Goal: Task Accomplishment & Management: Manage account settings

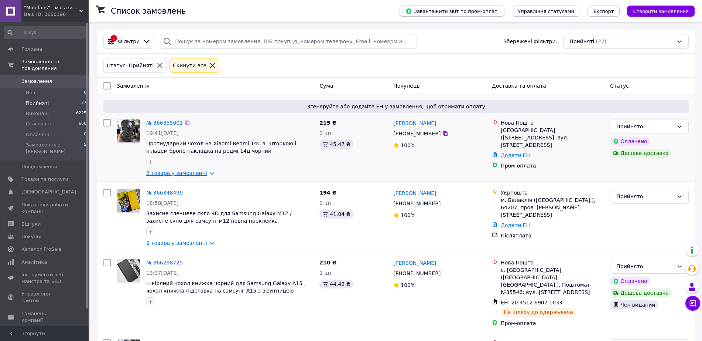
click at [205, 170] on link "2 товара у замовленні" at bounding box center [176, 173] width 61 height 6
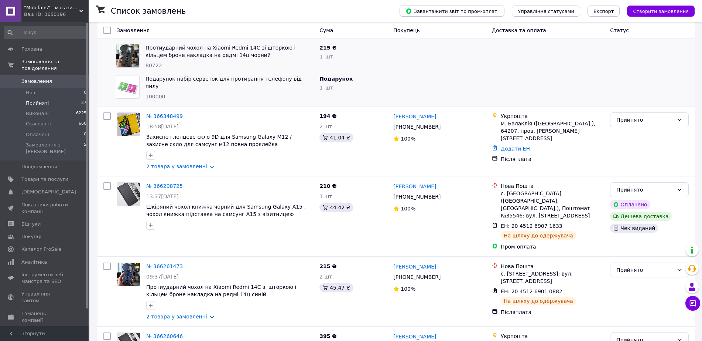
scroll to position [185, 0]
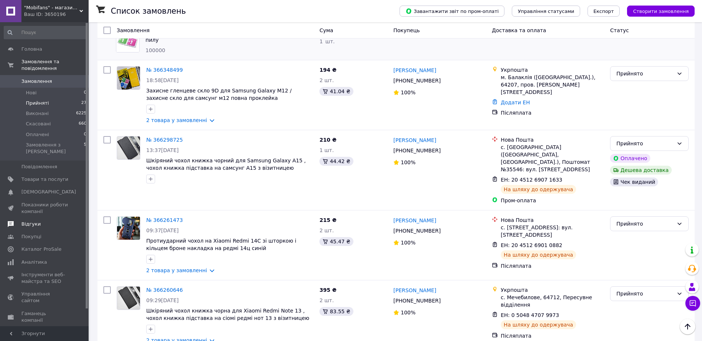
click at [41, 221] on span "Відгуки" at bounding box center [44, 224] width 47 height 7
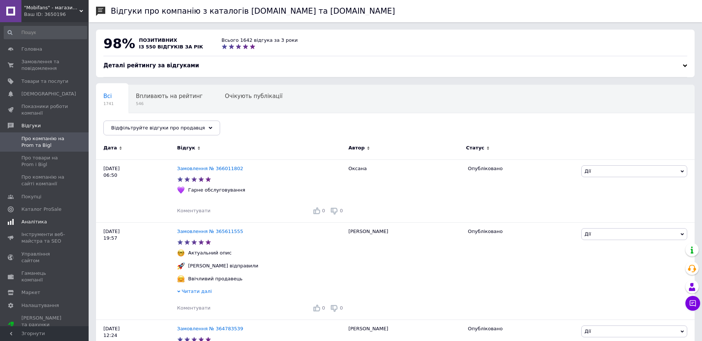
click at [20, 222] on span at bounding box center [10, 221] width 21 height 7
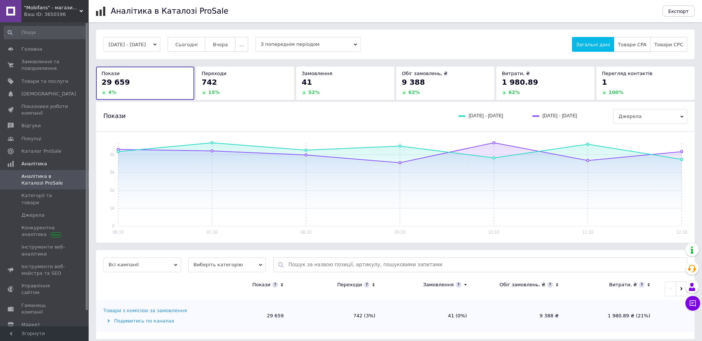
click at [633, 48] on button "Товари CPA" at bounding box center [632, 44] width 37 height 15
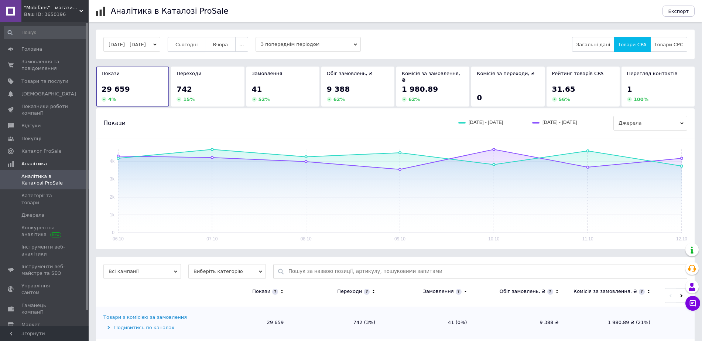
click at [198, 43] on span "Сьогодні" at bounding box center [186, 45] width 23 height 6
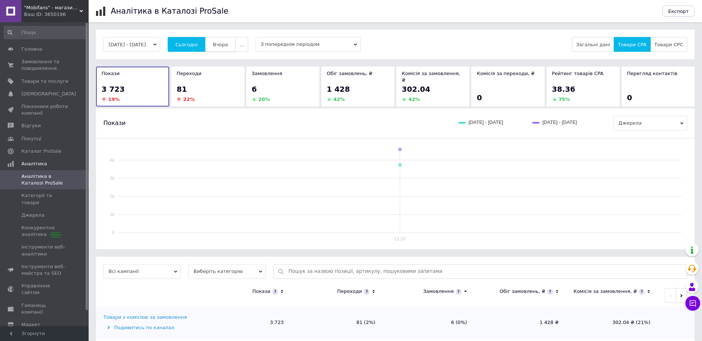
click at [228, 45] on span "Вчора" at bounding box center [220, 45] width 15 height 6
click at [184, 46] on button "Сьогодні" at bounding box center [187, 44] width 38 height 15
click at [48, 63] on span "Замовлення та повідомлення" at bounding box center [44, 64] width 47 height 13
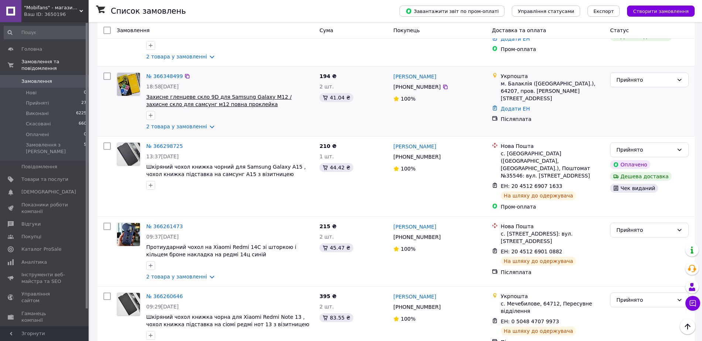
scroll to position [139, 0]
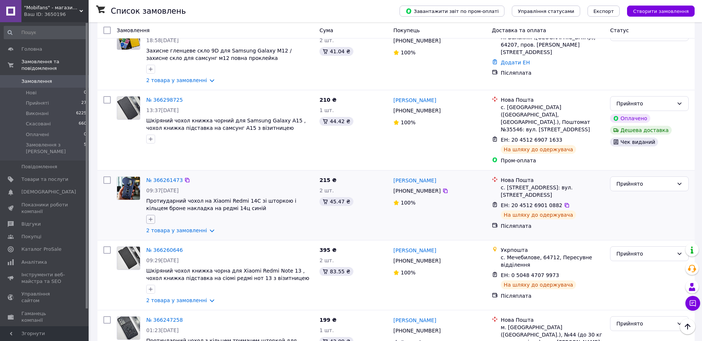
click at [152, 216] on icon "button" at bounding box center [151, 219] width 6 height 6
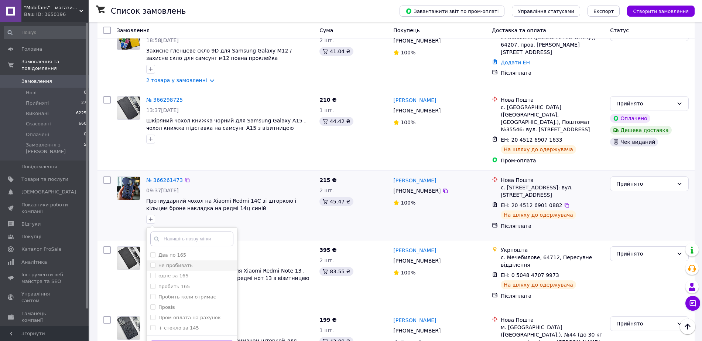
click at [171, 262] on label "не пробивать" at bounding box center [175, 265] width 34 height 6
checkbox input "true"
click at [203, 340] on button "Додати мітку" at bounding box center [191, 347] width 83 height 14
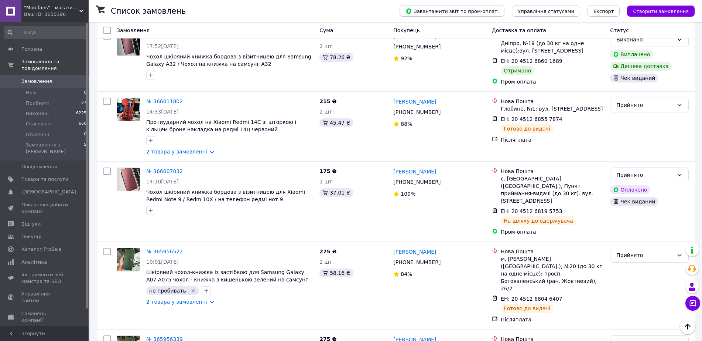
scroll to position [1168, 0]
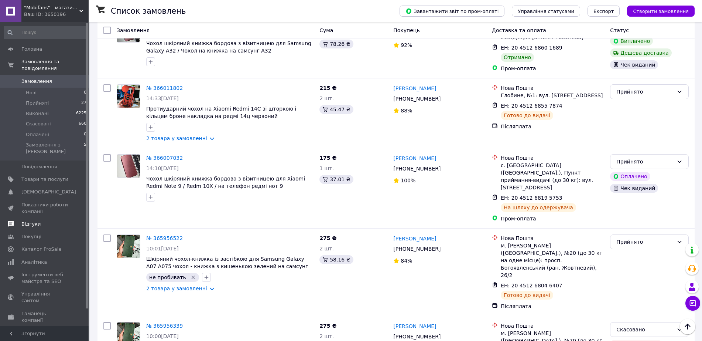
click at [38, 221] on span "Відгуки" at bounding box center [44, 224] width 47 height 7
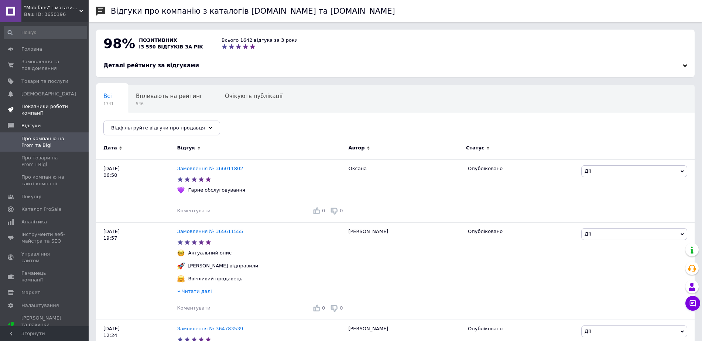
click at [45, 110] on span "Показники роботи компанії" at bounding box center [44, 109] width 47 height 13
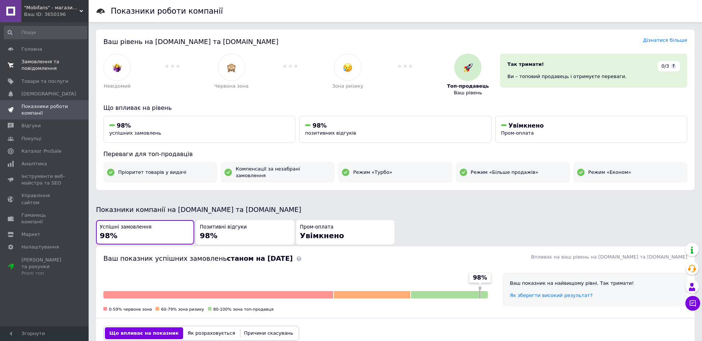
click at [48, 61] on span "Замовлення та повідомлення" at bounding box center [44, 64] width 47 height 13
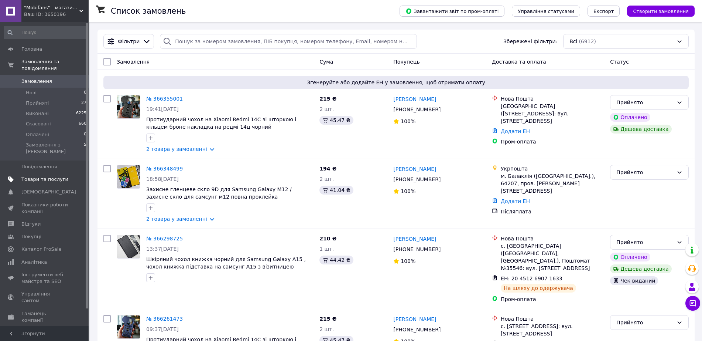
click at [45, 176] on span "Товари та послуги" at bounding box center [44, 179] width 47 height 7
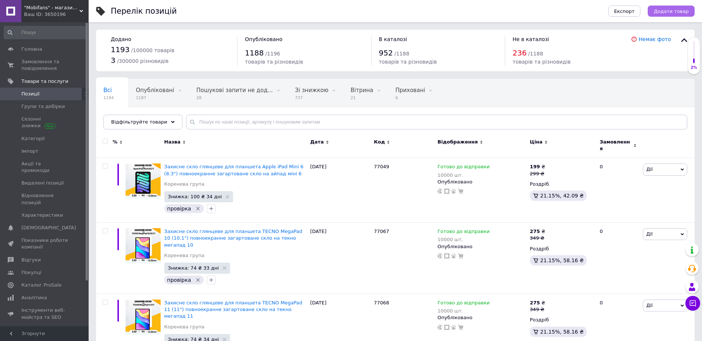
click at [679, 12] on span "Додати товар" at bounding box center [671, 11] width 35 height 6
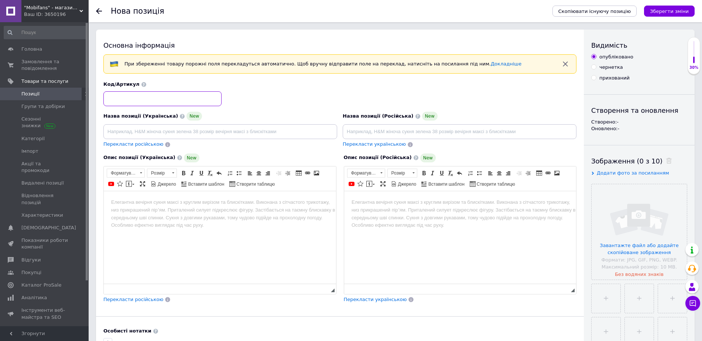
click at [181, 99] on input at bounding box center [162, 98] width 118 height 15
paste input "60198"
type input "60198"
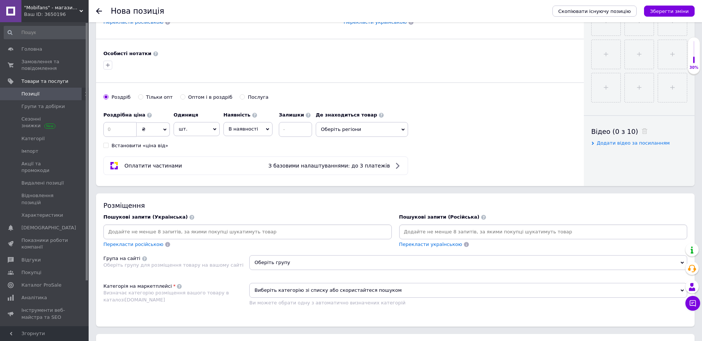
scroll to position [462, 0]
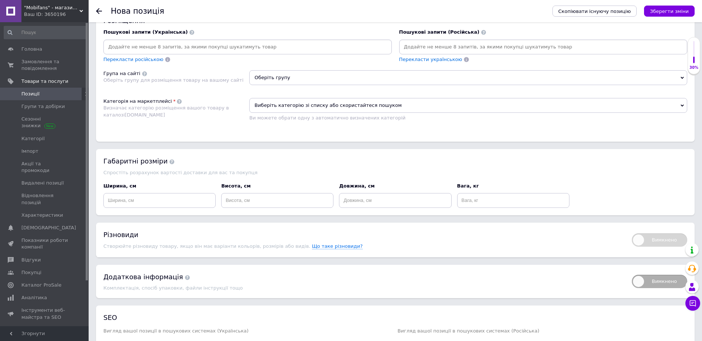
click at [488, 42] on input at bounding box center [544, 46] width 286 height 11
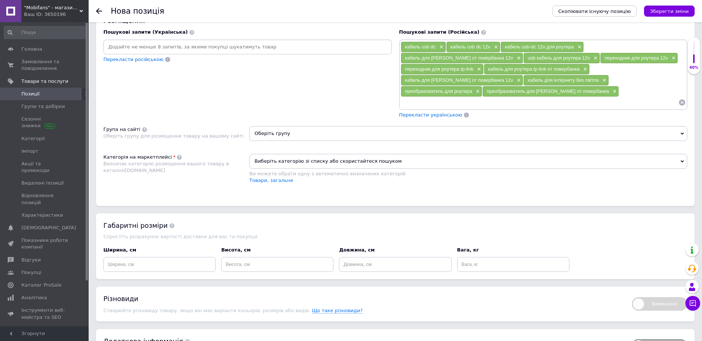
click at [272, 48] on input at bounding box center [248, 46] width 286 height 11
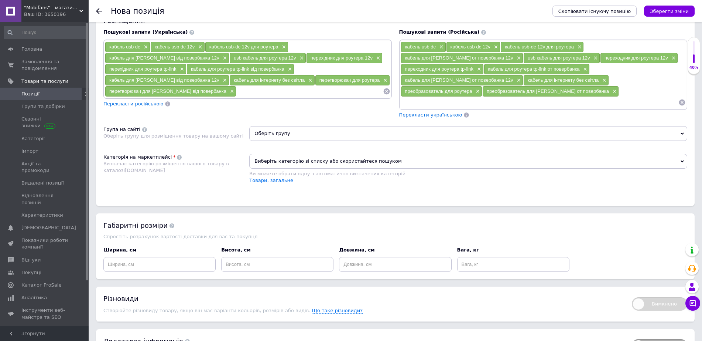
click at [193, 177] on div "Категорія на маркетплейсі Визначає категорію розміщення вашого товару в каталоз…" at bounding box center [176, 172] width 146 height 37
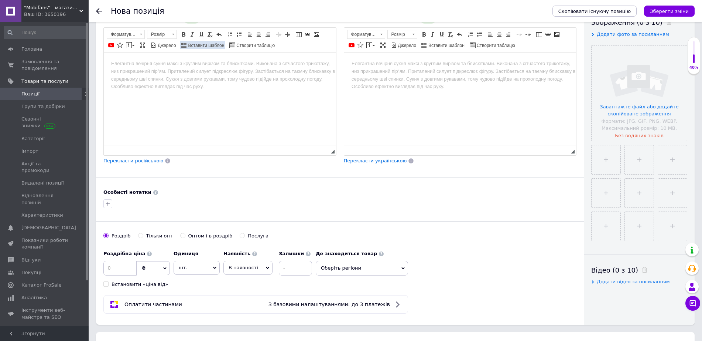
scroll to position [0, 0]
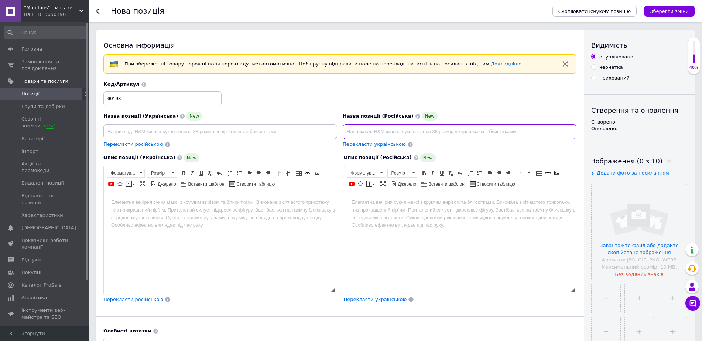
click at [359, 135] on input at bounding box center [460, 131] width 234 height 15
paste input "DC кабель для роутера от повербанка 12v преобразователь для роутера от повербан…"
click at [522, 134] on input "DC кабель для роутера от повербанка 12v преобразователь для роутера от повербан…" at bounding box center [460, 131] width 234 height 15
paste input "интернета без света"
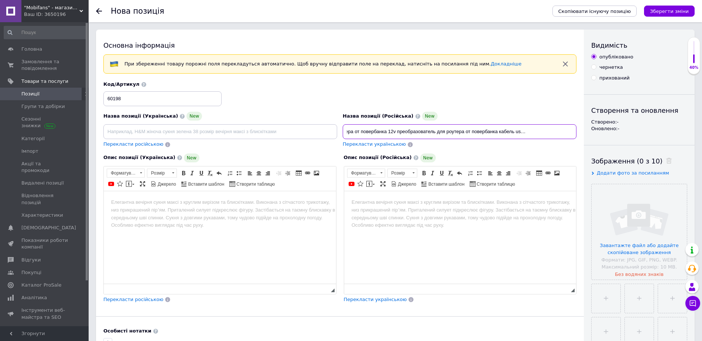
scroll to position [0, 60]
click at [522, 134] on input "DC кабель для роутера от повербанка 12v преобразователь для роутера от повербан…" at bounding box center [460, 131] width 234 height 15
type input "DC кабель для роутера от повербанка 12v преобразователь для роутера от повербан…"
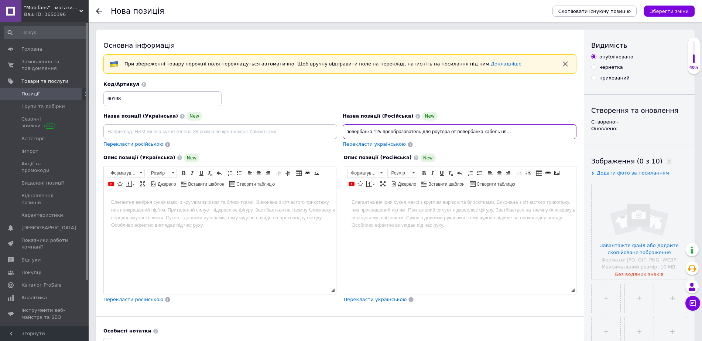
scroll to position [0, 0]
click at [238, 129] on input at bounding box center [220, 131] width 234 height 15
paste input "DC кабель для роутера від повербанка 12v перетворювач для роутера від повербанк…"
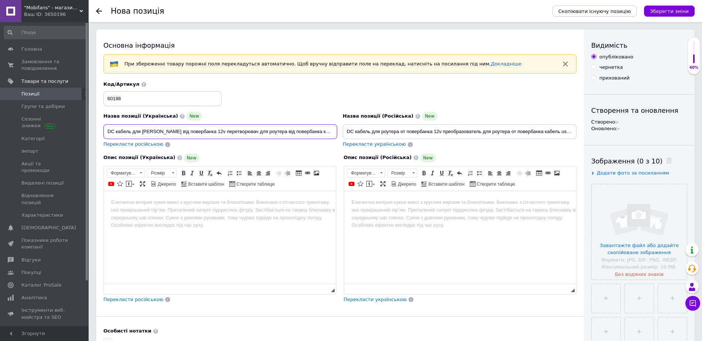
scroll to position [0, 56]
type input "DC кабель для роутера від повербанка 12v перетворювач для роутера від повербанк…"
click at [420, 128] on input "DC кабель для роутера от повербанка 12v преобразователь для роутера от повербан…" at bounding box center [460, 131] width 234 height 15
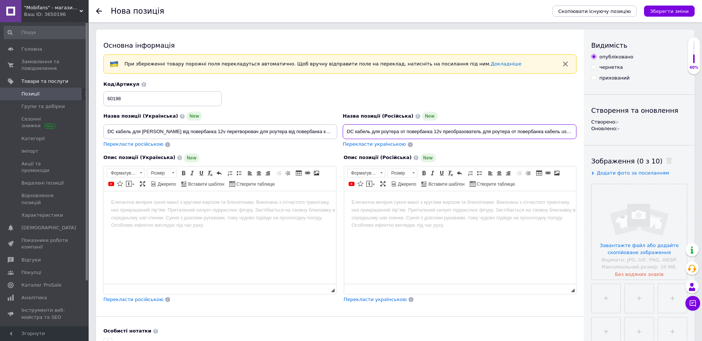
click at [420, 128] on input "DC кабель для роутера от повербанка 12v преобразователь для роутера от повербан…" at bounding box center [460, 131] width 234 height 15
click at [171, 135] on input "DC кабель для роутера від повербанка 12v перетворювач для роутера від повербанк…" at bounding box center [220, 131] width 234 height 15
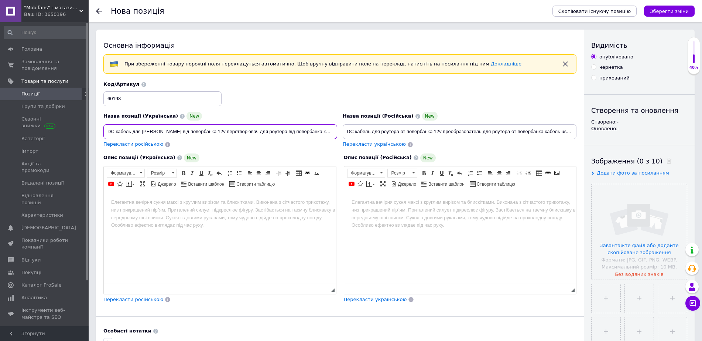
click at [172, 135] on input "DC кабель для роутера від повербанка 12v перетворювач для роутера від повербанк…" at bounding box center [220, 131] width 234 height 15
click at [163, 184] on span "Джерело" at bounding box center [167, 184] width 20 height 6
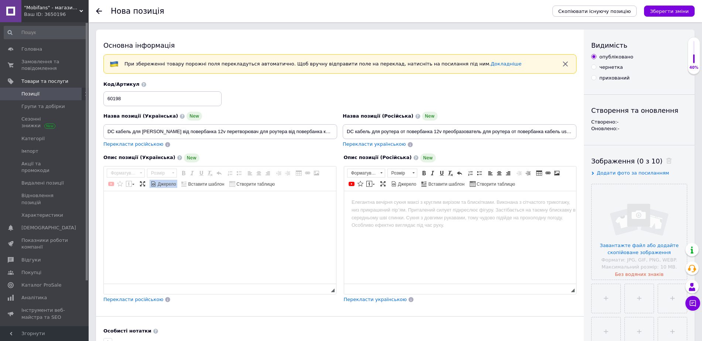
click at [171, 225] on textarea "Редактор, 49F15B9C-D87B-4255-A5CC-2102733864A3" at bounding box center [220, 237] width 232 height 92
click at [246, 218] on textarea "Редактор, 49F15B9C-D87B-4255-A5CC-2102733864A3" at bounding box center [220, 237] width 232 height 92
click at [158, 183] on span "Джерело" at bounding box center [167, 184] width 20 height 6
click at [133, 184] on span at bounding box center [133, 184] width 2 height 1
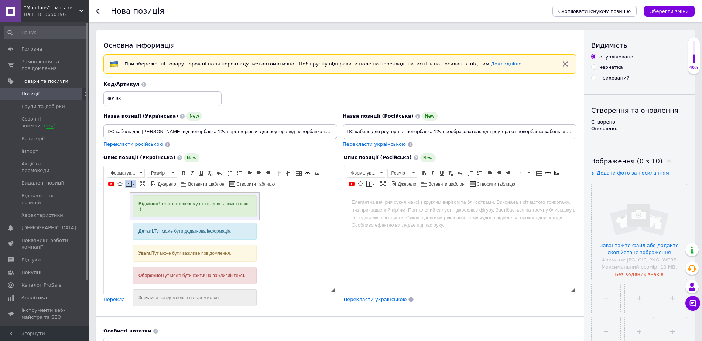
click at [147, 205] on strong "Відмінно!" at bounding box center [149, 203] width 21 height 5
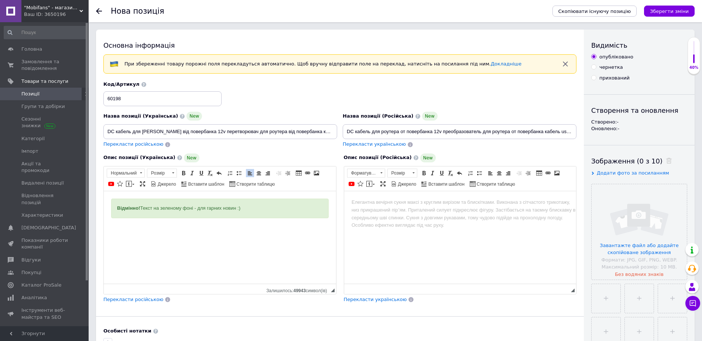
drag, startPoint x: 144, startPoint y: 214, endPoint x: 92, endPoint y: 213, distance: 52.1
click at [104, 213] on html "Відмінно! Текст на зеленому фоні - для гарних новин :)" at bounding box center [220, 214] width 232 height 47
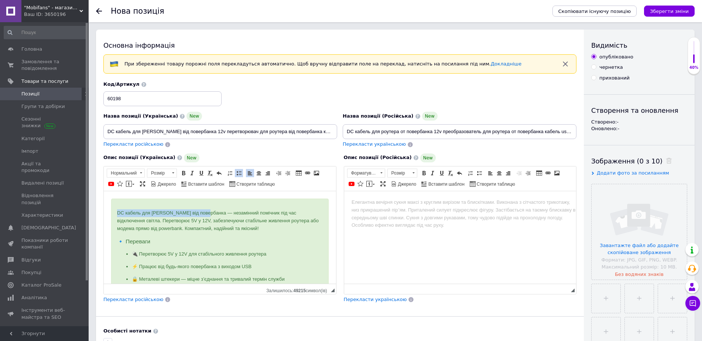
drag, startPoint x: 116, startPoint y: 212, endPoint x: 204, endPoint y: 210, distance: 88.3
click at [204, 210] on div "DC кабель для роутера від повербанка — незамінний помічник під час відключення …" at bounding box center [220, 315] width 218 height 234
click at [253, 233] on div "DC кабель для роутера від повербанка — незамінний помічник під час відключення …" at bounding box center [220, 315] width 206 height 212
drag, startPoint x: 266, startPoint y: 212, endPoint x: 131, endPoint y: 220, distance: 135.5
click at [131, 220] on p "DC кабель для роутера від повербанка — незамінний помічник під час відключення …" at bounding box center [220, 220] width 206 height 23
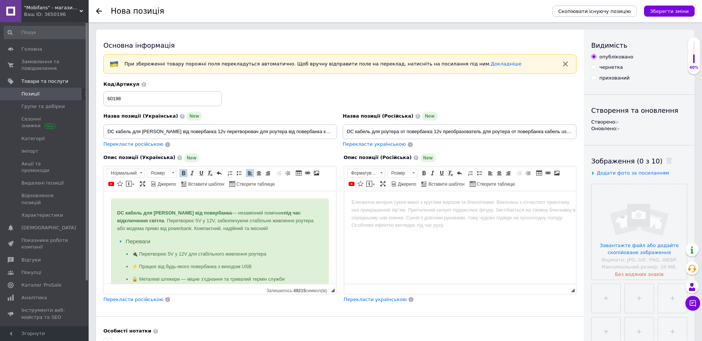
click at [181, 233] on div "DC кабель для роутера від повербанка — незамінний помічник під час відключення …" at bounding box center [220, 315] width 206 height 212
drag, startPoint x: 136, startPoint y: 219, endPoint x: 181, endPoint y: 218, distance: 45.8
click at [181, 218] on p "DC кабель для роутера від повербанка — незамінний помічник під час відключення …" at bounding box center [220, 220] width 206 height 23
click at [149, 218] on p "DC кабель для роутера від повербанка — незамінний помічник під час відключення …" at bounding box center [220, 220] width 206 height 23
drag, startPoint x: 163, startPoint y: 218, endPoint x: 182, endPoint y: 222, distance: 19.6
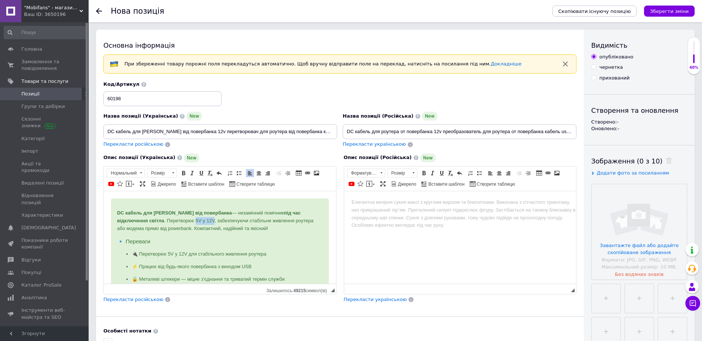
click at [182, 222] on p "DC кабель для роутера від повербанка — незамінний помічник під час відключення …" at bounding box center [220, 220] width 206 height 23
click at [210, 236] on div "DC кабель для роутера від повербанка — незамінний помічник під час відключення …" at bounding box center [220, 315] width 206 height 212
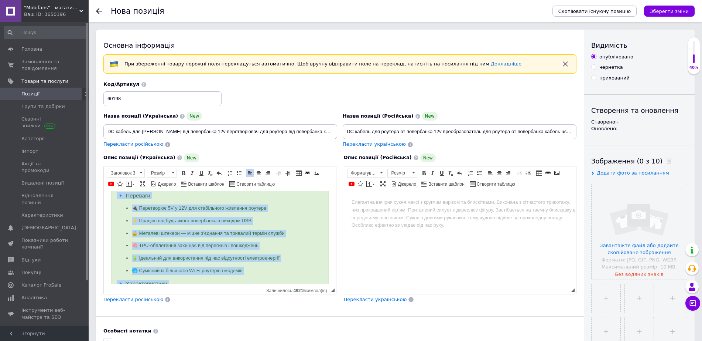
scroll to position [169, 0]
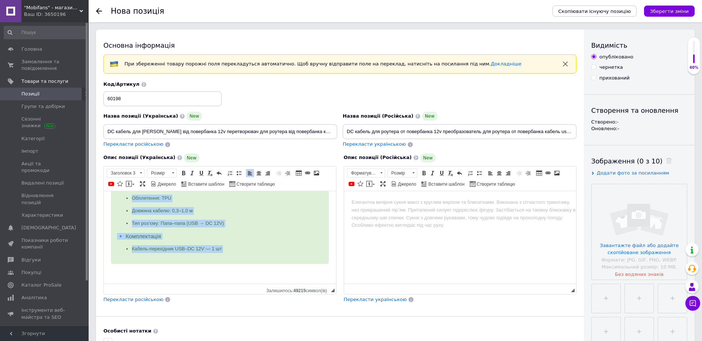
drag, startPoint x: 117, startPoint y: 212, endPoint x: 308, endPoint y: 297, distance: 208.6
click at [308, 283] on html "DC кабель для роутера від повербанка — незамінний помічник під час відключення …" at bounding box center [220, 152] width 232 height 261
click at [158, 174] on span "Розмір" at bounding box center [158, 173] width 22 height 8
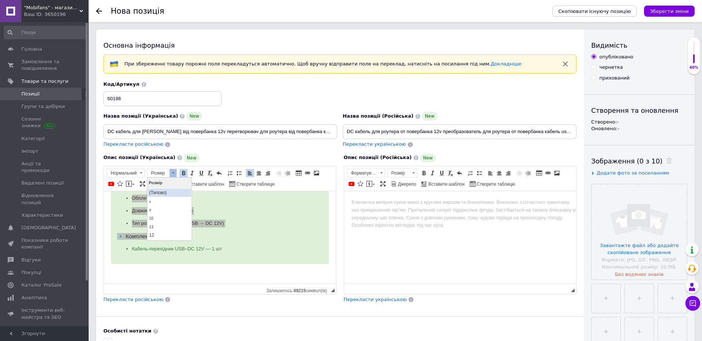
scroll to position [46, 0]
click at [162, 205] on link "16" at bounding box center [170, 207] width 44 height 10
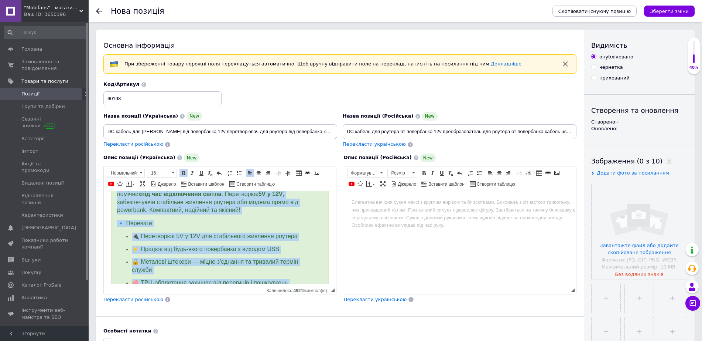
scroll to position [0, 0]
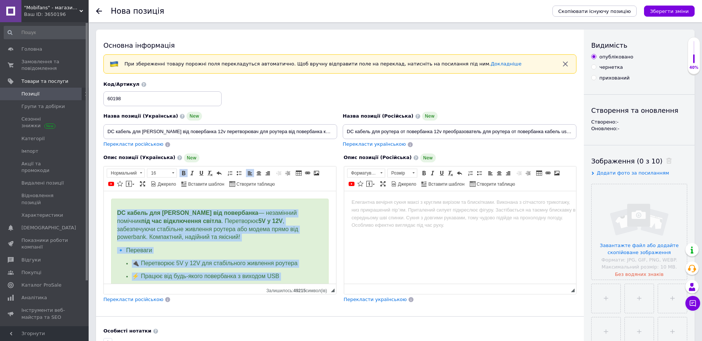
click at [203, 238] on span "DC кабель для роутера від повербанка — незамінний помічник під час відключення …" at bounding box center [207, 224] width 181 height 30
click at [258, 235] on p "DC кабель для роутера від повербанка — незамінний помічник під час відключення …" at bounding box center [220, 225] width 206 height 32
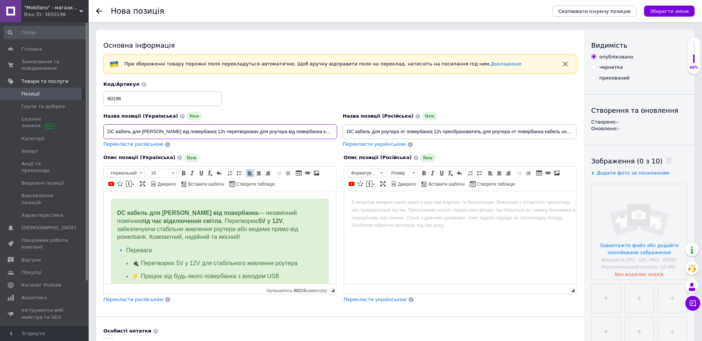
click at [223, 130] on input "DC кабель для роутера від повербанка 12v перетворювач для роутера від повербанк…" at bounding box center [220, 131] width 234 height 15
click at [224, 130] on input "DC кабель для роутера від повербанка 12v перетворювач для роутера від повербанк…" at bounding box center [220, 131] width 234 height 15
click at [154, 208] on div "DC кабель для роутера від повербанка — незамінний помічник під час відключення …" at bounding box center [220, 329] width 218 height 263
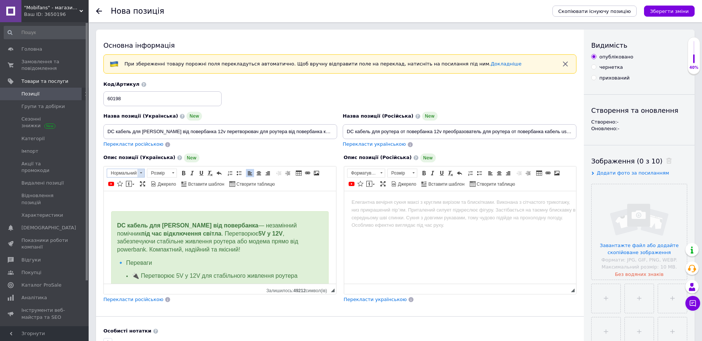
click at [140, 172] on span at bounding box center [141, 172] width 2 height 1
click at [139, 193] on h2 "Заголовок 2" at bounding box center [135, 194] width 52 height 8
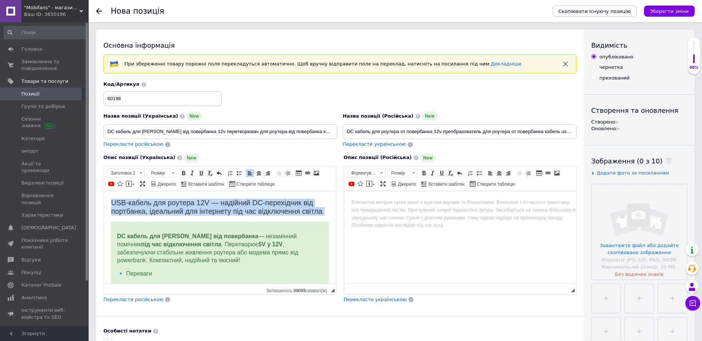
drag, startPoint x: 133, startPoint y: 220, endPoint x: 109, endPoint y: 204, distance: 28.6
click at [257, 174] on span at bounding box center [259, 173] width 6 height 6
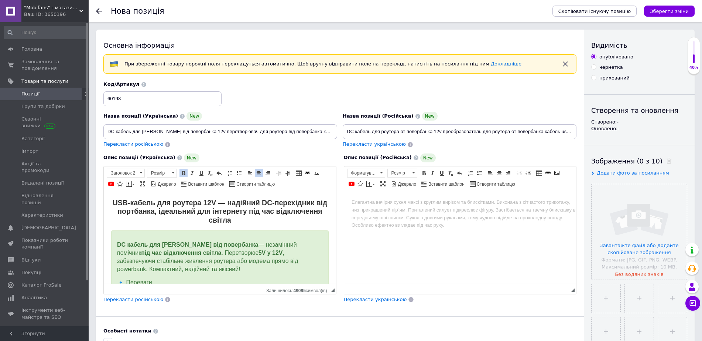
click at [233, 221] on strong "USB-кабель для роутера 12V — надійний DC-перехідник від портбанка, ідеальний дл…" at bounding box center [220, 210] width 215 height 25
click at [380, 208] on html at bounding box center [460, 202] width 232 height 23
click at [412, 170] on span at bounding box center [413, 173] width 7 height 8
click at [372, 173] on span "Форматування" at bounding box center [363, 173] width 30 height 8
click at [368, 194] on h2 "Заголовок 2" at bounding box center [375, 194] width 52 height 8
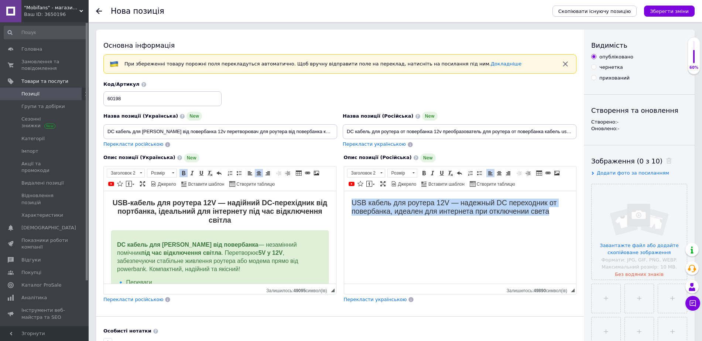
drag, startPoint x: 471, startPoint y: 212, endPoint x: 345, endPoint y: 195, distance: 127.1
click at [345, 195] on html "USB кабель для роутера 12V — надежный DC переходник от повербанка, идеален для …" at bounding box center [460, 207] width 232 height 32
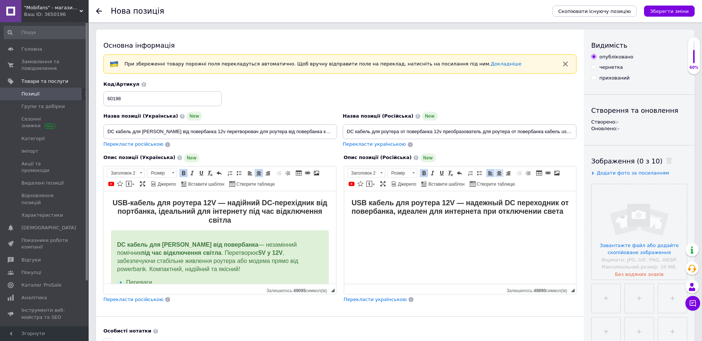
click at [502, 171] on span at bounding box center [500, 173] width 6 height 6
click at [572, 212] on html "USB кабель для роутера 12V — надежный DC переходник от повербанка, идеален для …" at bounding box center [460, 207] width 232 height 32
click at [370, 223] on html "USB кабель для роутера 12V — надежный DC переходник от повербанка, идеален для …" at bounding box center [460, 207] width 232 height 32
click at [566, 212] on strong "USB кабель для роутера 12V — надежный DC переходник от повербанка, идеален для …" at bounding box center [460, 206] width 217 height 17
click at [375, 184] on span at bounding box center [374, 184] width 2 height 1
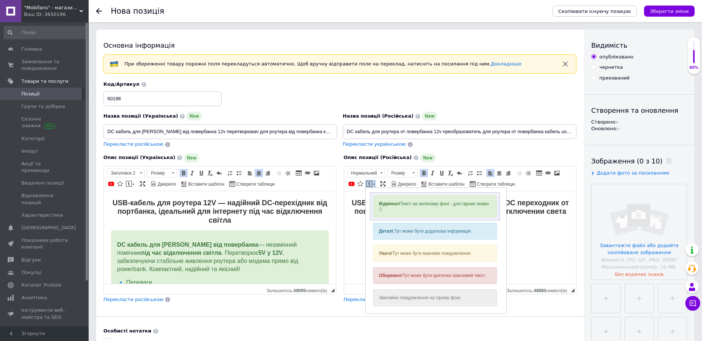
click at [394, 205] on strong "Відмінно!" at bounding box center [389, 203] width 21 height 5
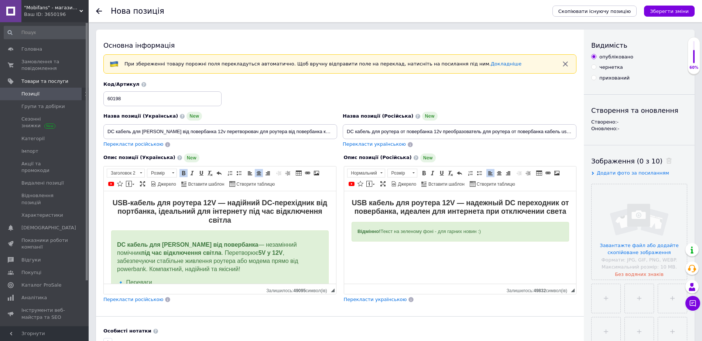
drag, startPoint x: 348, startPoint y: 232, endPoint x: 688, endPoint y: 423, distance: 389.9
click at [344, 232] on html "USB кабель для роутера 12V — надежный DC переходник от повербанка, идеален для …" at bounding box center [460, 226] width 232 height 70
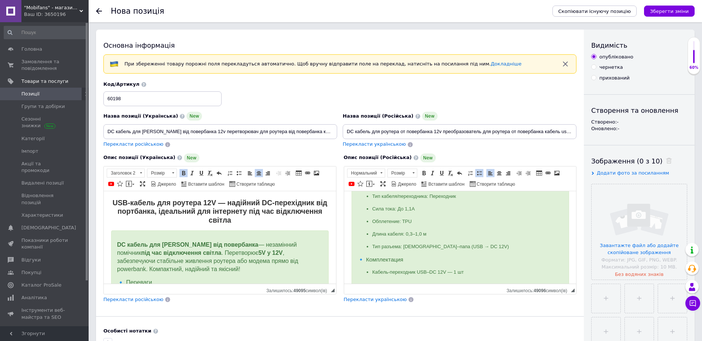
scroll to position [30, 0]
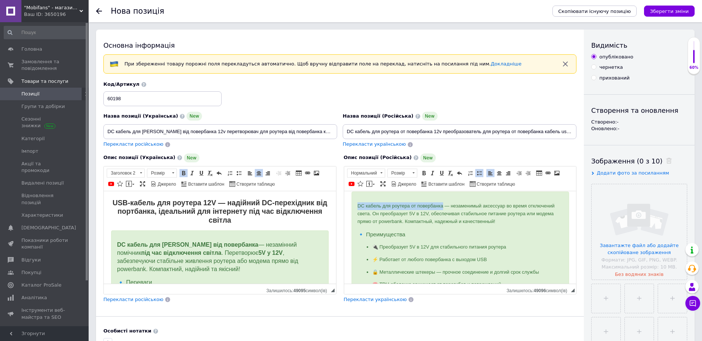
drag, startPoint x: 355, startPoint y: 212, endPoint x: 443, endPoint y: 215, distance: 88.0
click at [443, 215] on div "DC кабель для роутера от повербанка — незаменимый аксессуар во время отключений…" at bounding box center [460, 308] width 218 height 234
click at [479, 221] on p "DC кабель для роутера от повербанка — незаменимый аксессуар во время отключений…" at bounding box center [460, 213] width 206 height 23
drag, startPoint x: 512, startPoint y: 215, endPoint x: 398, endPoint y: 224, distance: 114.5
click at [398, 224] on p "DC кабель для роутера от повербанка — незаменимый аксессуар во время отключений…" at bounding box center [460, 213] width 206 height 23
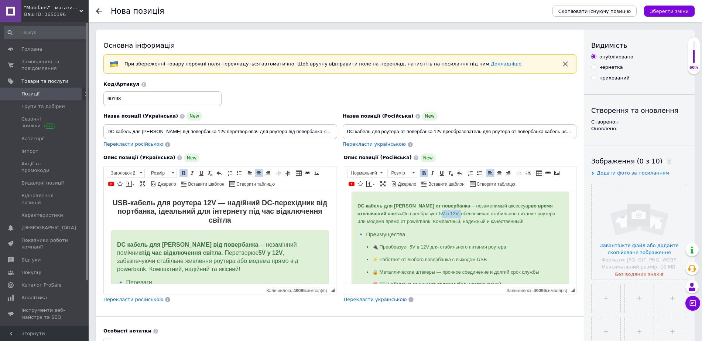
drag, startPoint x: 440, startPoint y: 222, endPoint x: 460, endPoint y: 218, distance: 19.5
click at [460, 218] on p "DC кабель для роутера от повербанка — незаменимый аксессуар во время отключений…" at bounding box center [460, 213] width 206 height 23
click at [440, 250] on p "🔌 Преобразует 5V в 12V для стабильного питания роутера" at bounding box center [460, 247] width 176 height 8
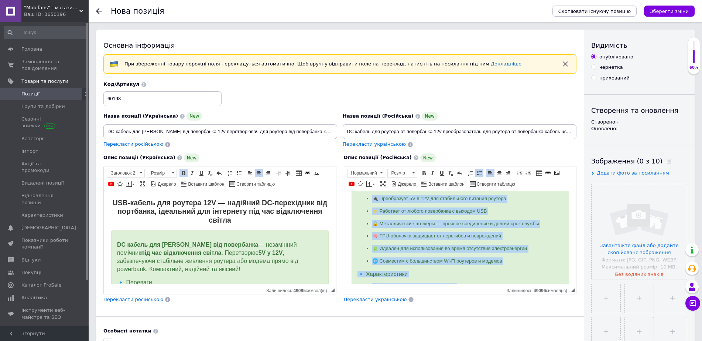
scroll to position [201, 0]
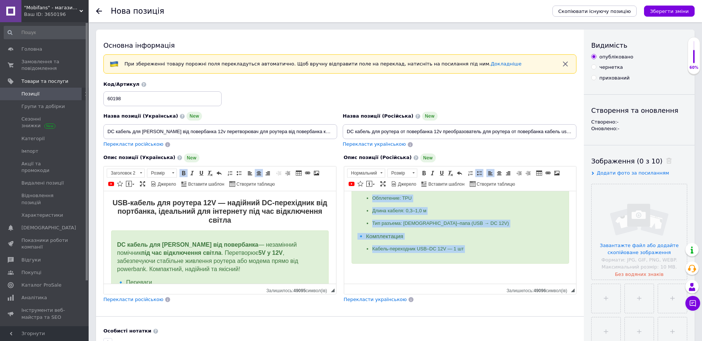
drag, startPoint x: 357, startPoint y: 206, endPoint x: 565, endPoint y: 329, distance: 241.5
click at [565, 283] on html "USB кабель для роутера 12V — надежный DC переходник от повербанка, идеален для …" at bounding box center [460, 141] width 232 height 284
click at [412, 171] on span at bounding box center [413, 173] width 7 height 8
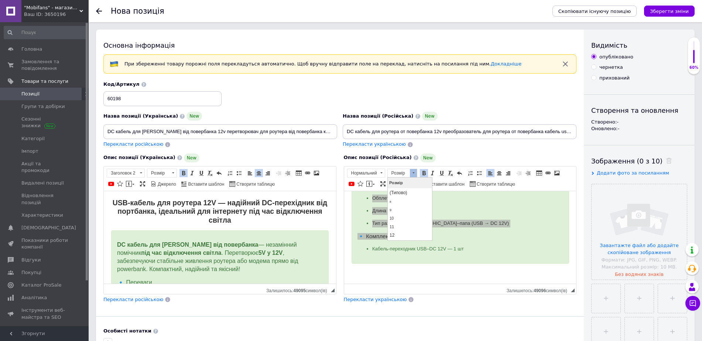
scroll to position [46, 0]
click at [395, 209] on span "16" at bounding box center [392, 207] width 7 height 6
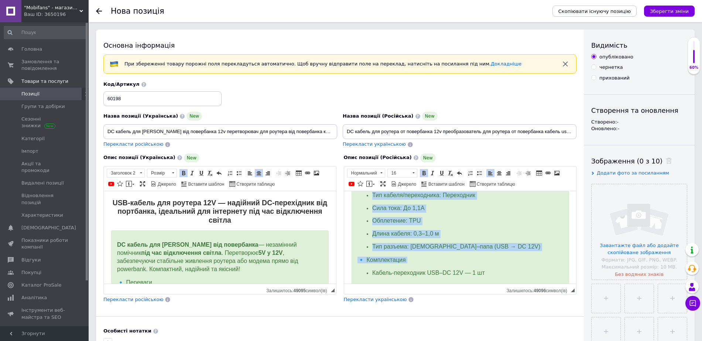
scroll to position [231, 0]
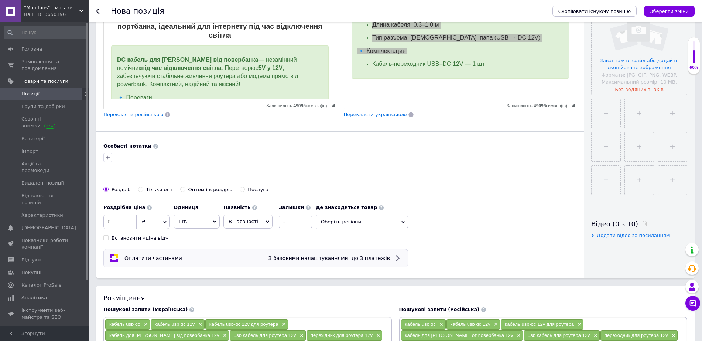
scroll to position [231, 0]
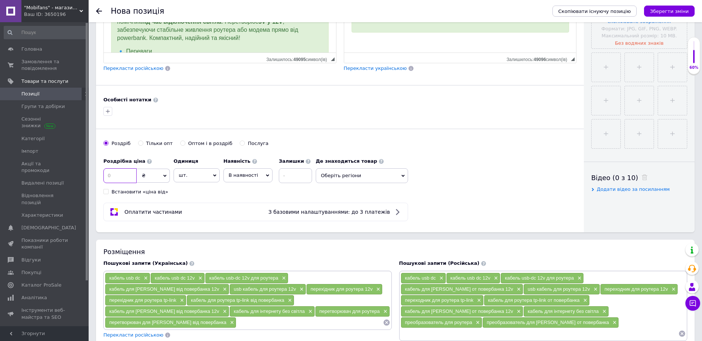
click at [118, 180] on input at bounding box center [119, 175] width 33 height 15
type input "199"
click at [240, 178] on span "В наявності" at bounding box center [248, 175] width 49 height 14
click at [241, 215] on li "Готово до відправки" at bounding box center [248, 221] width 48 height 17
click at [307, 171] on input at bounding box center [315, 175] width 33 height 15
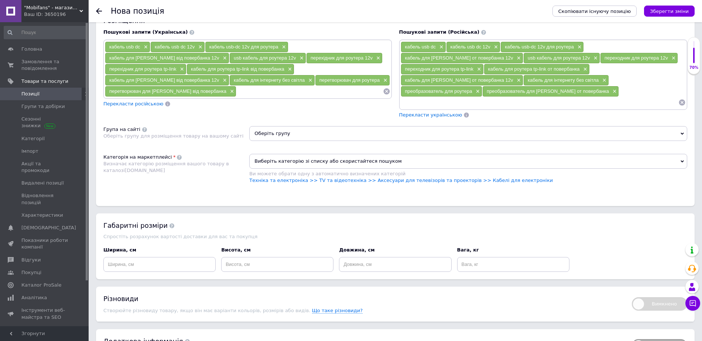
scroll to position [508, 0]
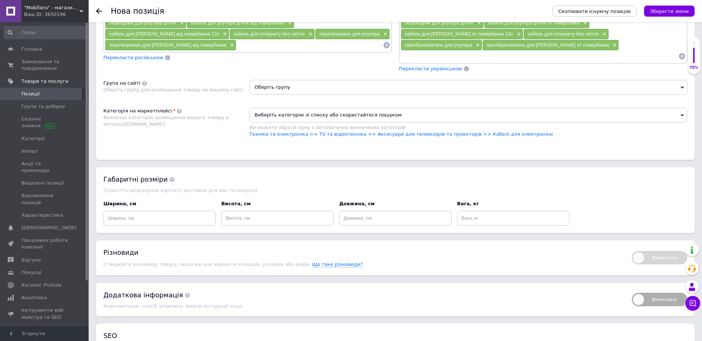
type input "10000"
click at [161, 211] on input at bounding box center [159, 218] width 112 height 15
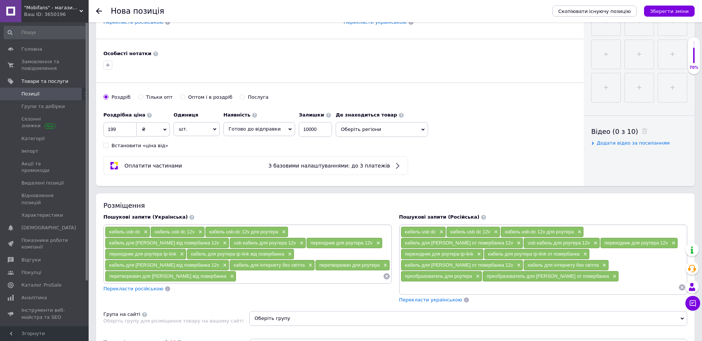
scroll to position [92, 0]
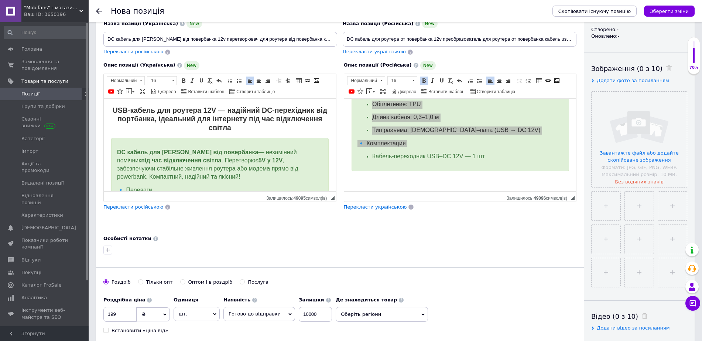
click at [139, 209] on span "Перекласти російською" at bounding box center [133, 207] width 60 height 6
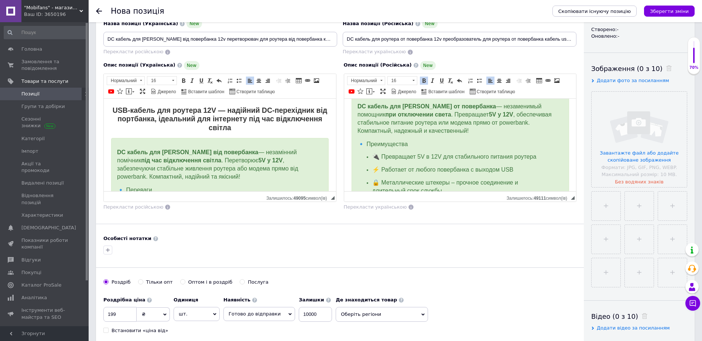
scroll to position [0, 0]
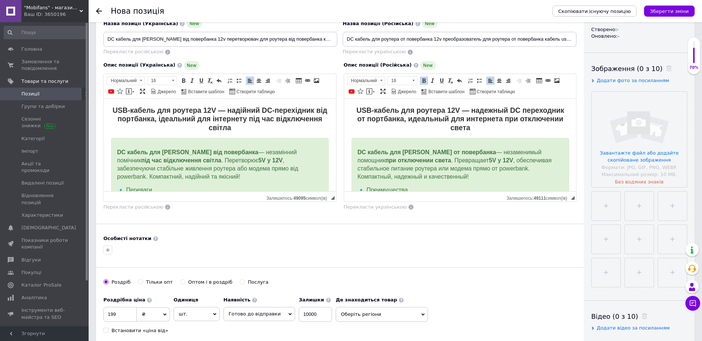
click at [212, 164] on span "DC кабель для роутера від повербанка — незамінний помічник під час відключення …" at bounding box center [207, 164] width 181 height 30
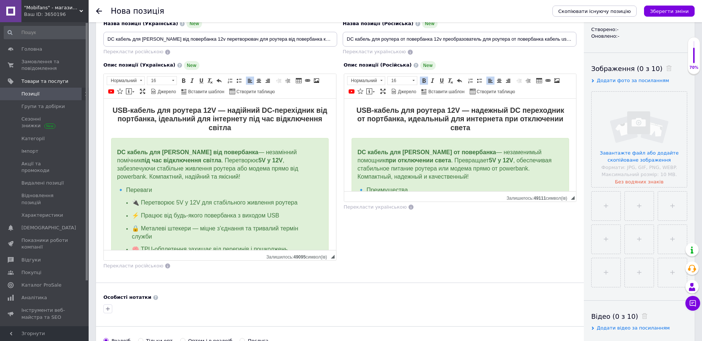
drag, startPoint x: 333, startPoint y: 199, endPoint x: 325, endPoint y: 279, distance: 80.2
click at [334, 307] on div "Основна інформація При збереженні товару порожні поля перекладуться автоматично…" at bounding box center [340, 183] width 488 height 492
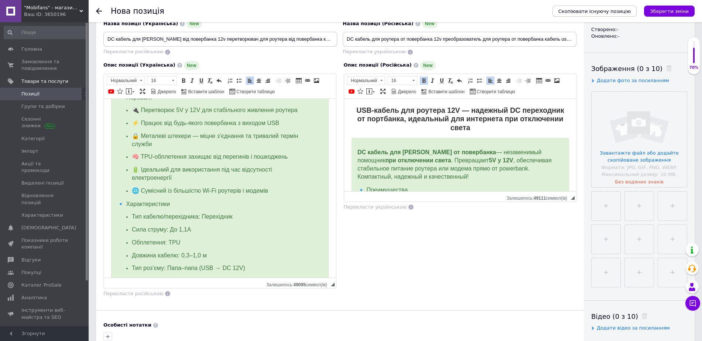
scroll to position [139, 0]
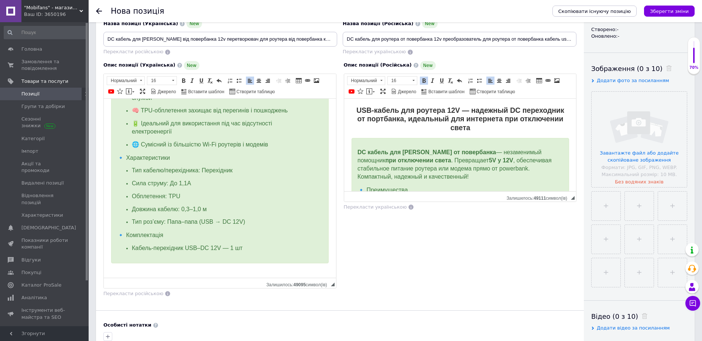
click at [192, 209] on span "Довжина кабелю: 0,3–1,0 м" at bounding box center [169, 208] width 75 height 6
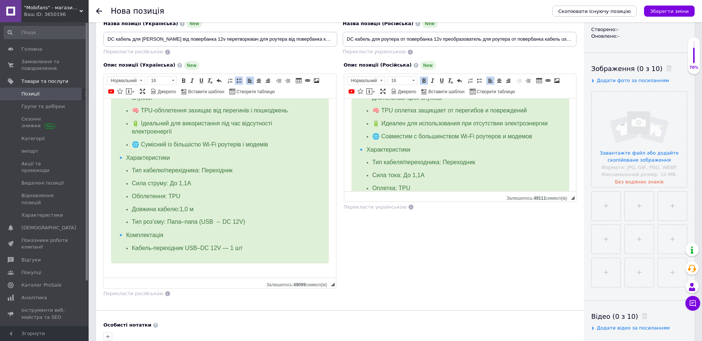
scroll to position [185, 0]
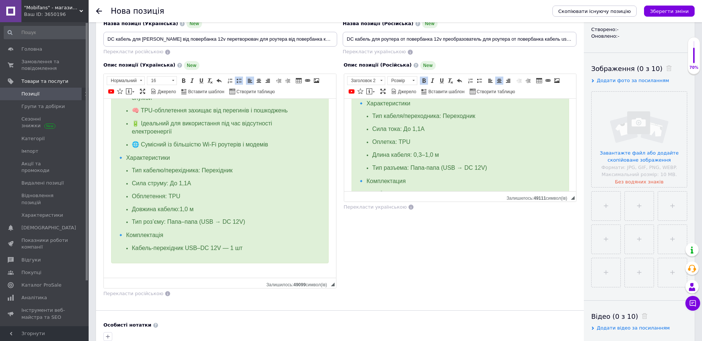
click at [426, 157] on span "Длина кабеля: 0,3–1,0 м" at bounding box center [405, 154] width 67 height 6
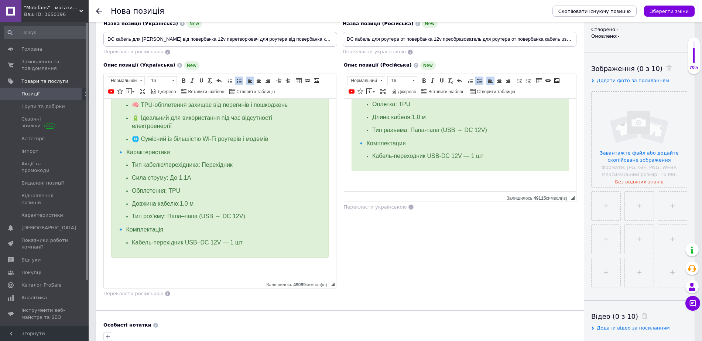
scroll to position [139, 0]
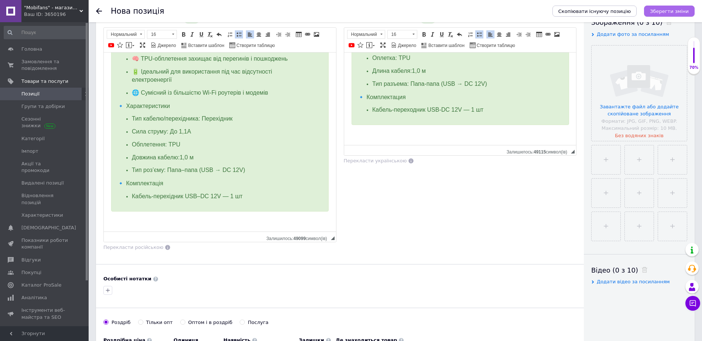
click at [657, 10] on icon "Зберегти зміни" at bounding box center [669, 11] width 39 height 6
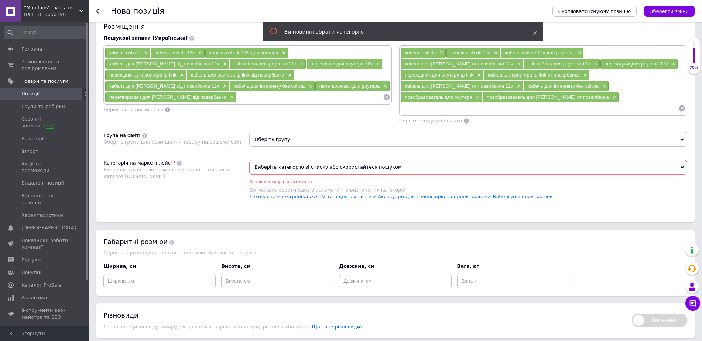
scroll to position [0, 0]
click at [293, 160] on span "Виберіть категорію зі списку або скористайтеся пошуком" at bounding box center [468, 167] width 438 height 15
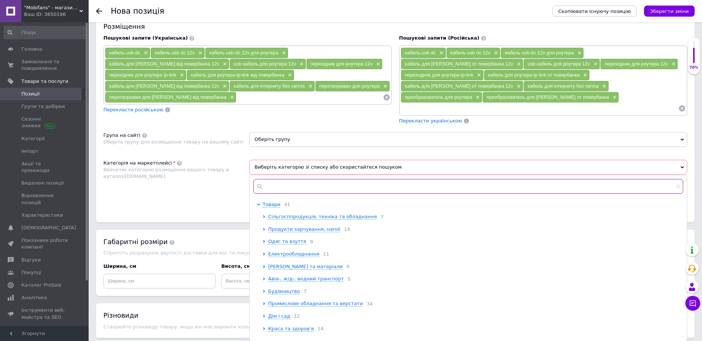
click at [292, 179] on input "text" at bounding box center [468, 186] width 430 height 15
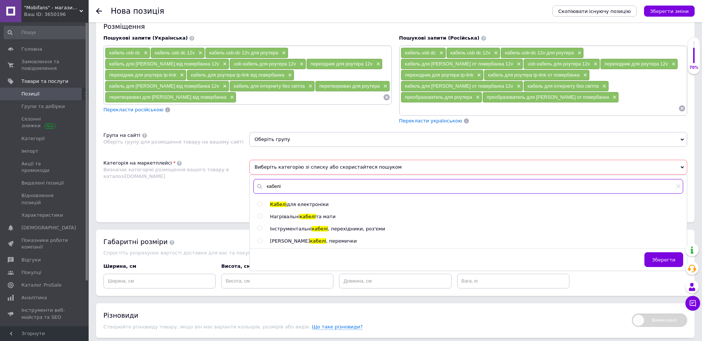
type input "кабелі"
click at [258, 201] on input "radio" at bounding box center [259, 203] width 5 height 5
radio input "true"
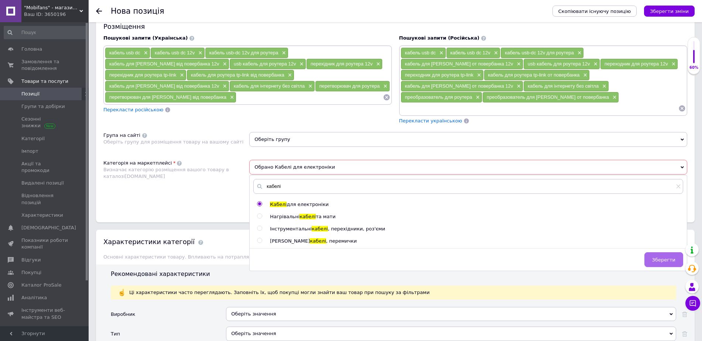
click at [662, 257] on span "Зберегти" at bounding box center [663, 260] width 23 height 6
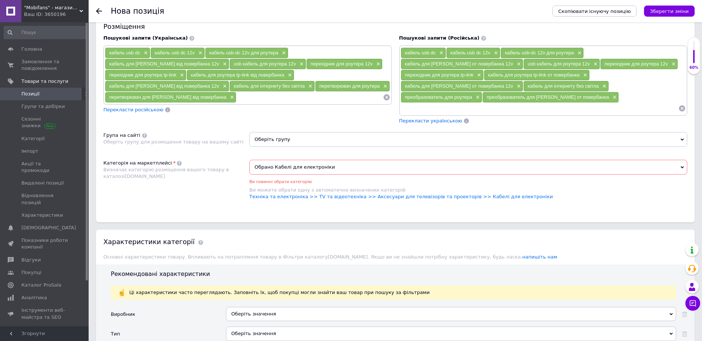
click at [275, 132] on span "Оберіть групу" at bounding box center [468, 139] width 438 height 15
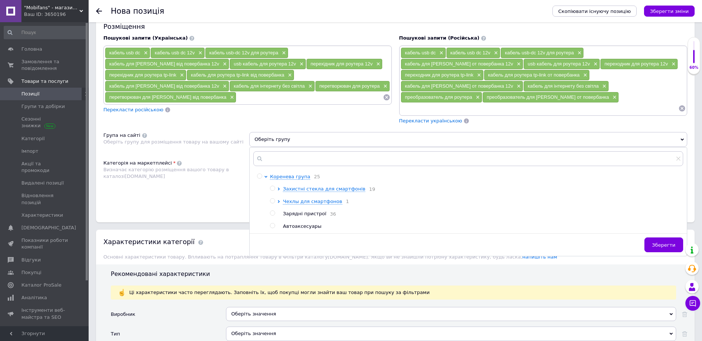
scroll to position [588, 0]
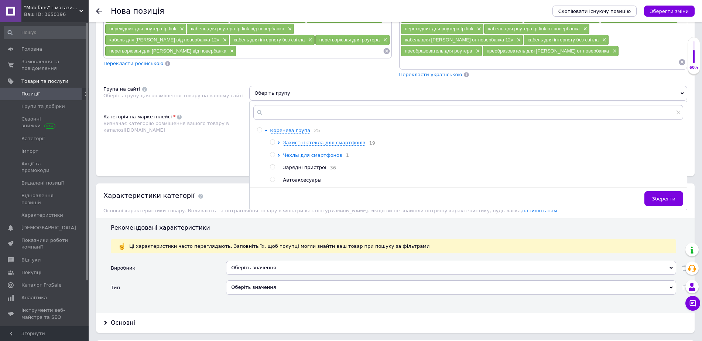
click at [274, 164] on input "radio" at bounding box center [272, 166] width 5 height 5
radio input "true"
click at [671, 196] on span "Зберегти" at bounding box center [663, 199] width 23 height 6
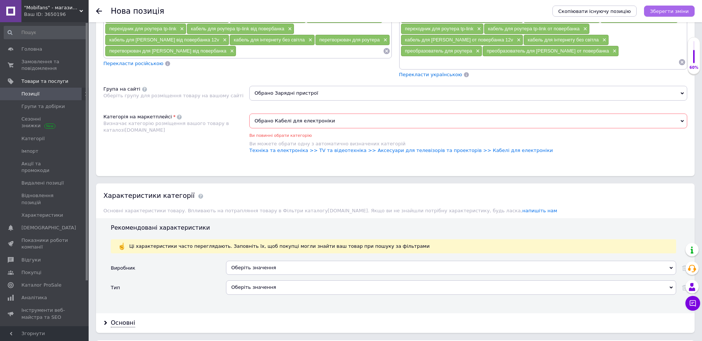
click at [679, 9] on icon "Зберегти зміни" at bounding box center [669, 11] width 39 height 6
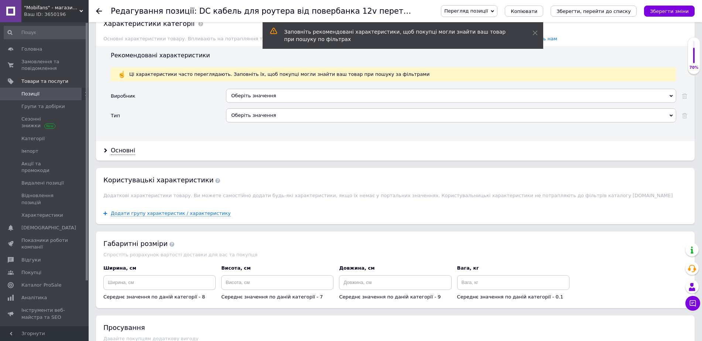
scroll to position [600, 0]
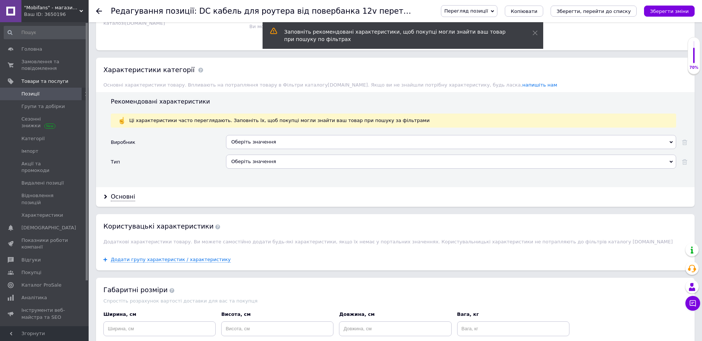
click at [281, 143] on div "Оберіть значення" at bounding box center [451, 142] width 450 height 14
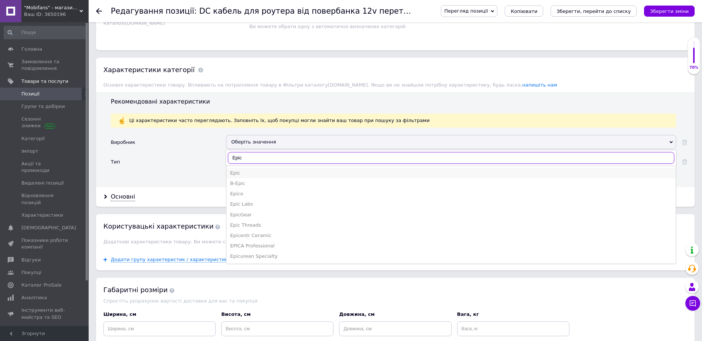
type input "Epic"
click at [252, 168] on li "Epic" at bounding box center [451, 173] width 450 height 10
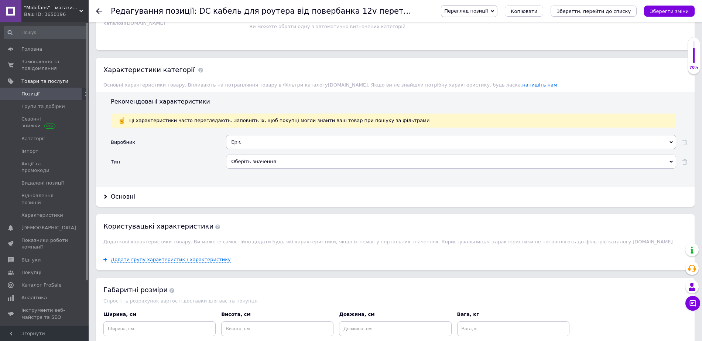
click at [252, 164] on div "Оберіть значення" at bounding box center [451, 161] width 450 height 14
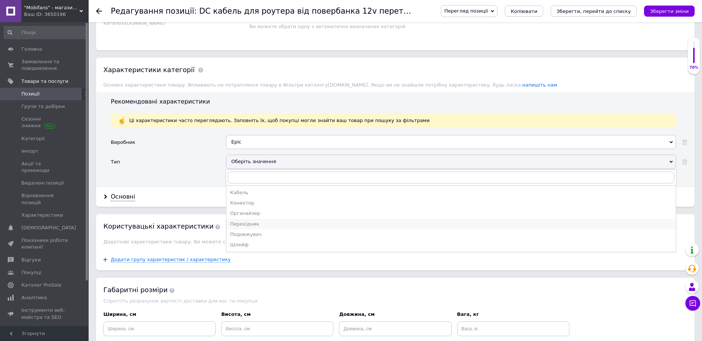
click at [251, 222] on div "Перехідник" at bounding box center [451, 224] width 442 height 7
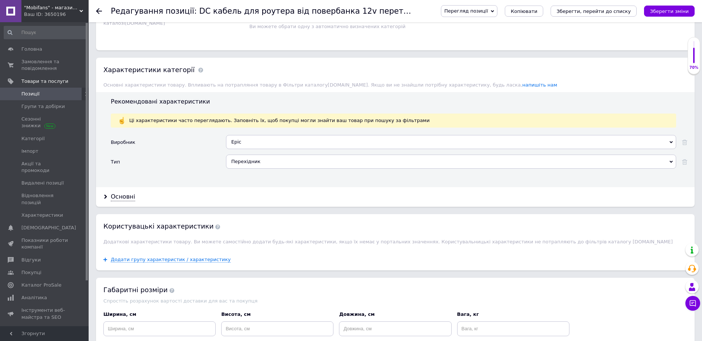
click at [126, 201] on div "Основні" at bounding box center [395, 197] width 599 height 20
click at [128, 194] on div "Основні" at bounding box center [123, 196] width 24 height 8
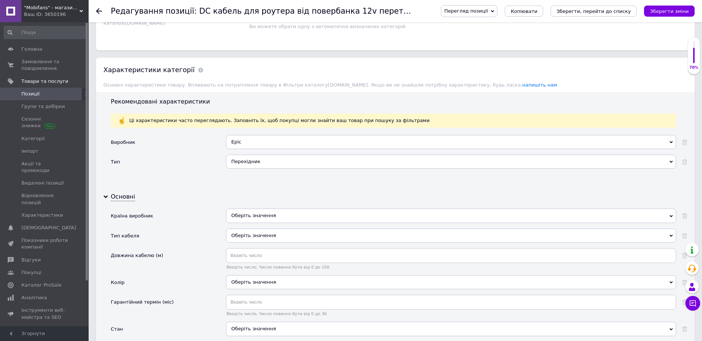
scroll to position [646, 0]
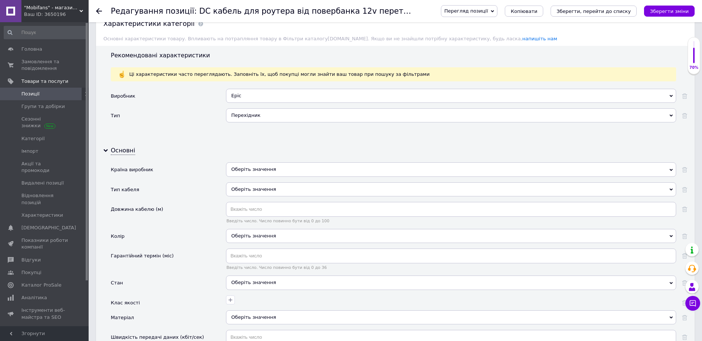
click at [253, 171] on div "Оберіть значення" at bounding box center [451, 169] width 450 height 14
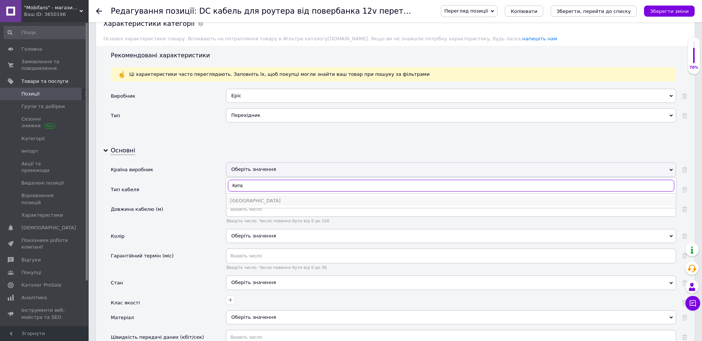
type input "Кита"
click at [252, 200] on div "Китай" at bounding box center [451, 200] width 442 height 7
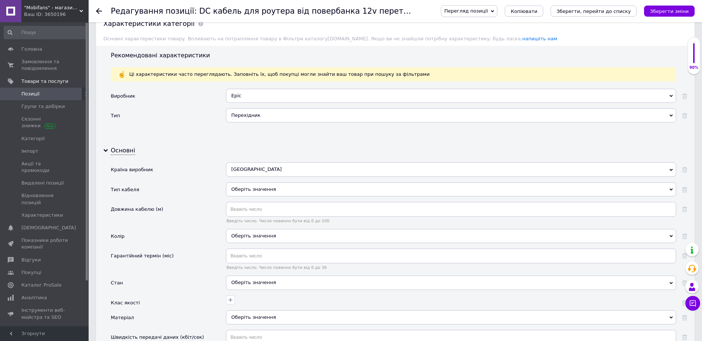
click at [251, 192] on div "Оберіть значення" at bounding box center [451, 189] width 450 height 14
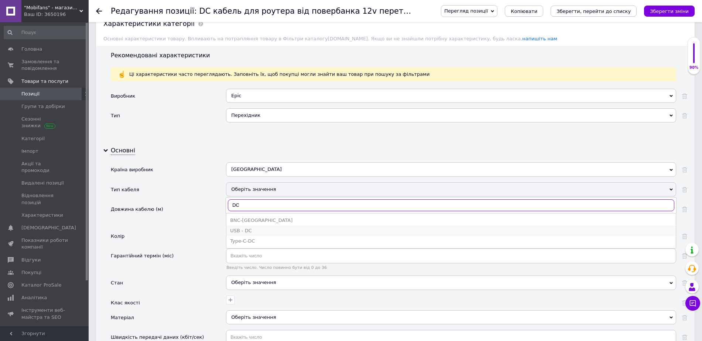
type input "DC"
click at [249, 229] on div "USB - DC" at bounding box center [451, 230] width 442 height 7
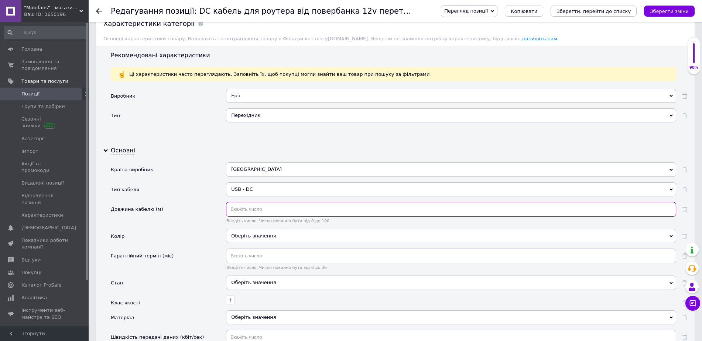
click at [255, 211] on input "text" at bounding box center [451, 209] width 450 height 15
type input "1"
click at [267, 235] on div "Оберіть значення" at bounding box center [451, 236] width 450 height 14
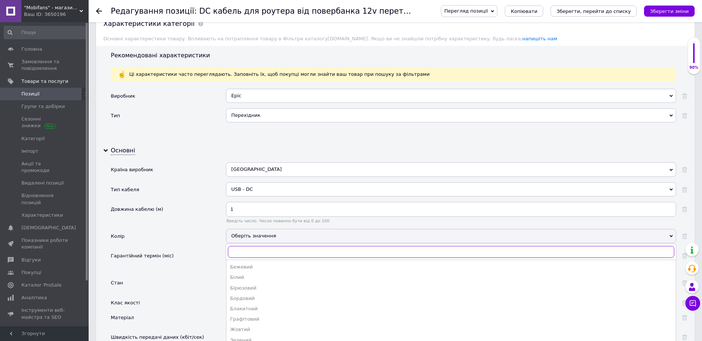
click at [266, 256] on input "text" at bounding box center [451, 252] width 447 height 12
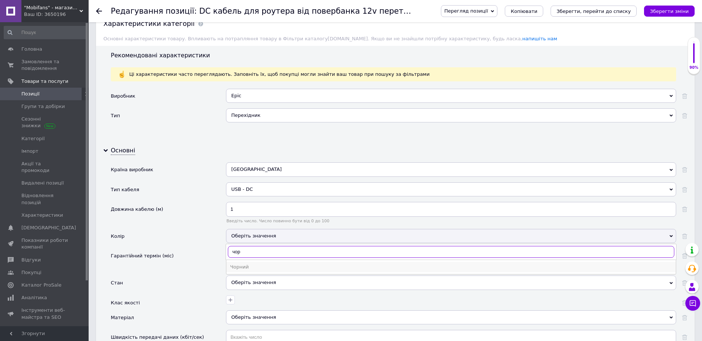
type input "чор"
click at [264, 263] on div "Чорний" at bounding box center [451, 266] width 442 height 7
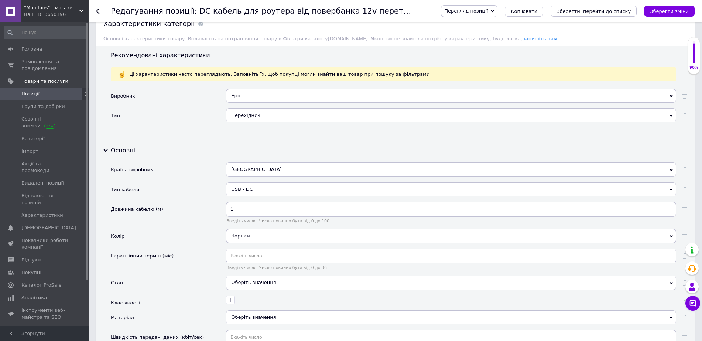
scroll to position [693, 0]
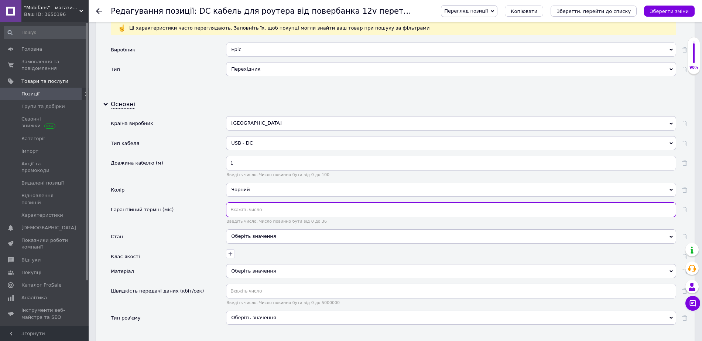
click at [257, 208] on input "text" at bounding box center [451, 209] width 450 height 15
type input "3"
type input "5"
type input "6"
click at [261, 237] on div "Оберіть значення" at bounding box center [451, 236] width 450 height 14
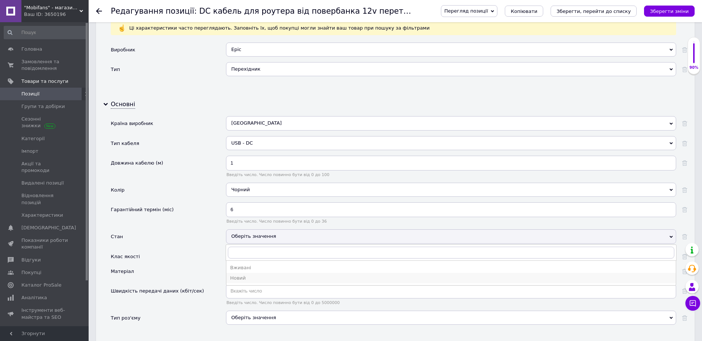
click at [242, 276] on div "Новий" at bounding box center [451, 277] width 442 height 7
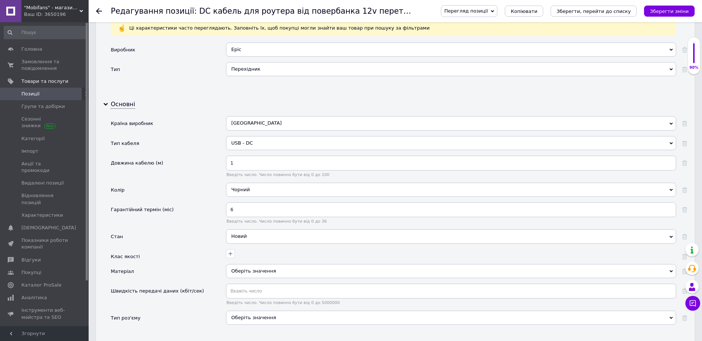
click at [226, 252] on div at bounding box center [450, 252] width 452 height 11
click at [229, 253] on icon "button" at bounding box center [231, 253] width 6 height 6
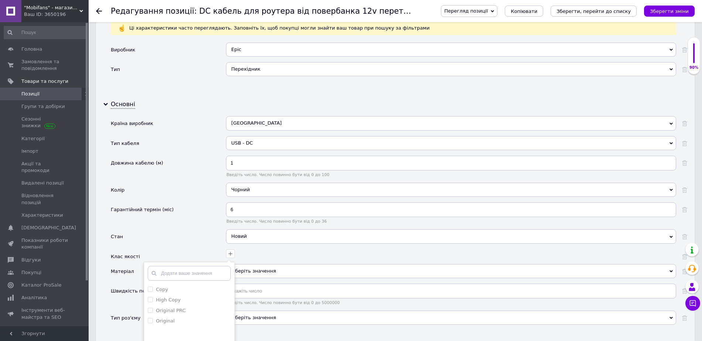
scroll to position [739, 0]
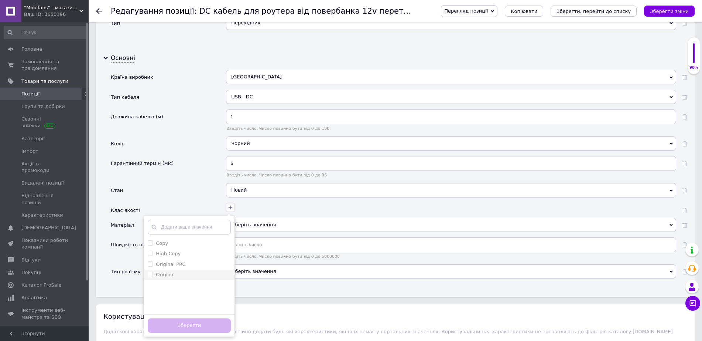
click at [151, 276] on input "Original" at bounding box center [150, 274] width 5 height 5
checkbox input "true"
click at [166, 327] on button "Зберегти" at bounding box center [189, 325] width 83 height 14
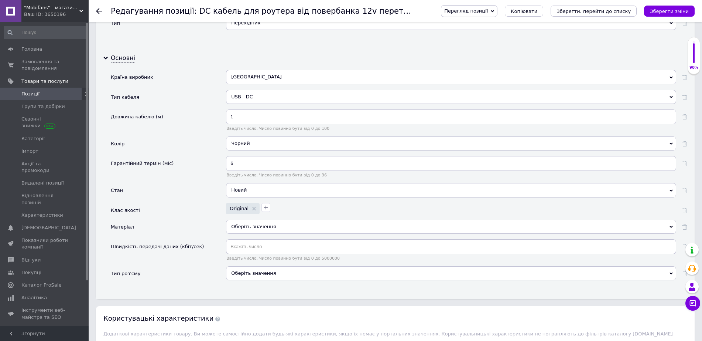
click at [267, 234] on div "Оберіть значення" at bounding box center [451, 229] width 450 height 20
click at [269, 228] on div "Оберіть значення" at bounding box center [451, 226] width 450 height 14
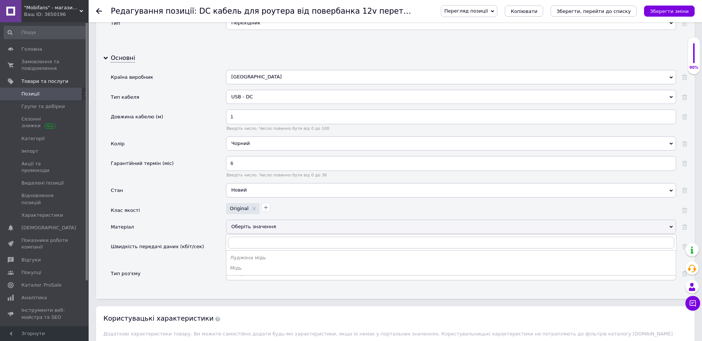
click at [200, 229] on div "Матеріал" at bounding box center [168, 229] width 115 height 20
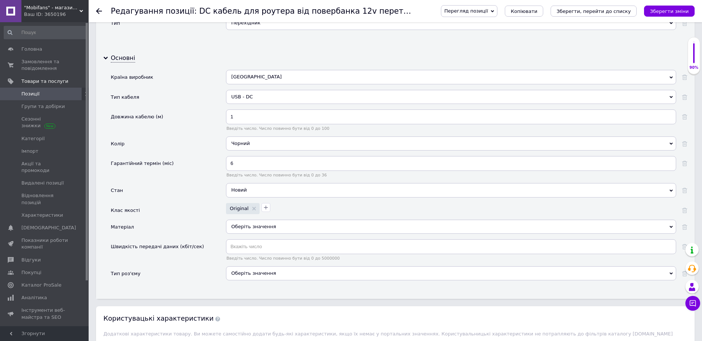
scroll to position [785, 0]
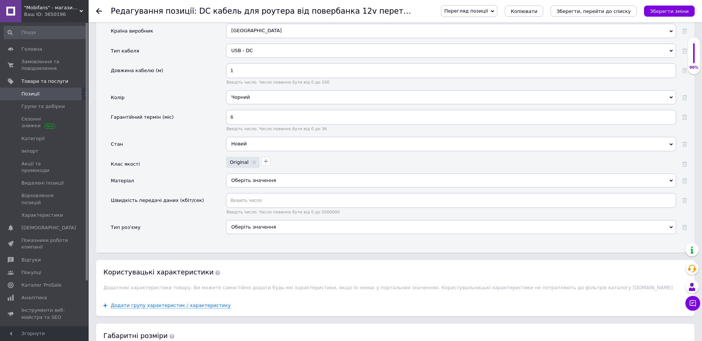
click at [245, 235] on div "Оберіть значення" at bounding box center [451, 230] width 450 height 20
click at [245, 230] on div "Оберіть значення" at bounding box center [451, 227] width 450 height 14
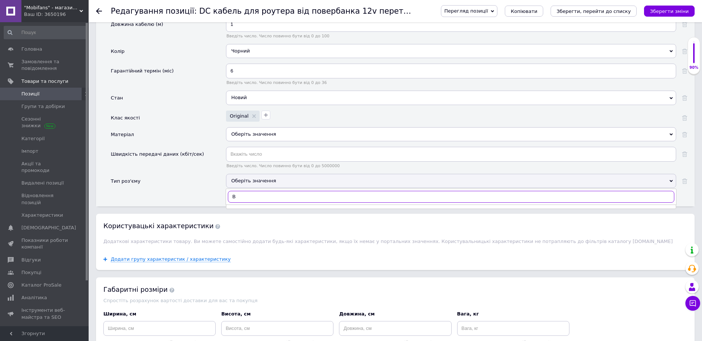
scroll to position [0, 0]
type input "В"
type input "D"
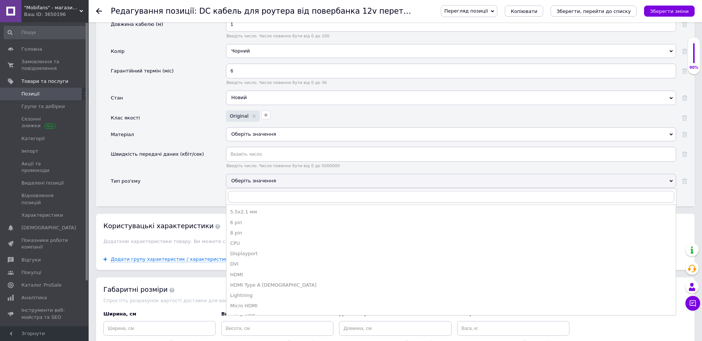
click at [143, 201] on div "Основні Країна виробник Китай Австралія Австрія Азад Кашмір Азербайджан Албанія…" at bounding box center [395, 81] width 599 height 250
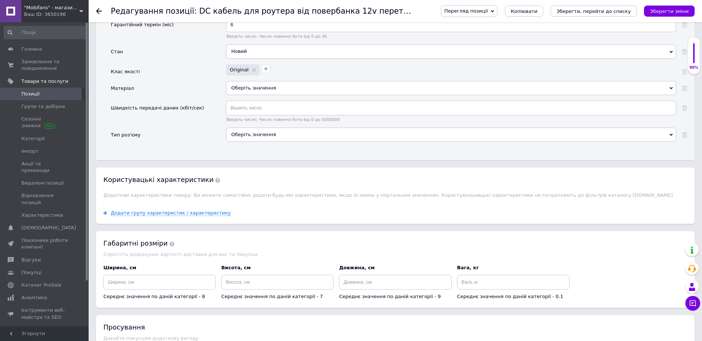
scroll to position [924, 0]
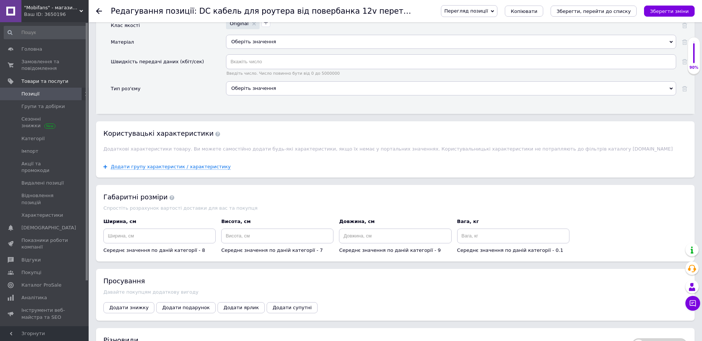
click at [161, 245] on div "Середнє значення по даній категорії - 8" at bounding box center [159, 240] width 112 height 25
click at [161, 236] on input at bounding box center [159, 235] width 112 height 15
type input "1"
click at [236, 237] on input at bounding box center [277, 235] width 112 height 15
type input "1"
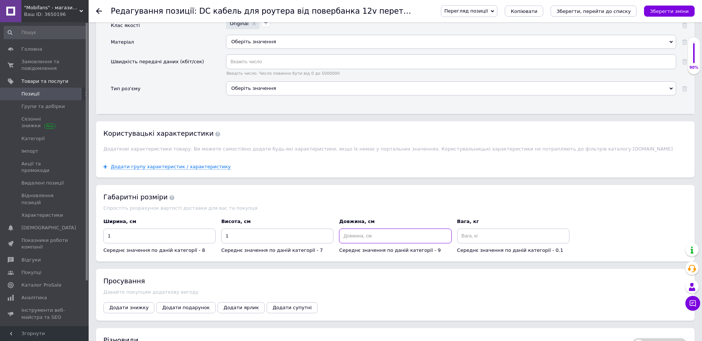
click at [429, 238] on input at bounding box center [395, 235] width 112 height 15
type input "100"
click at [480, 237] on input at bounding box center [513, 235] width 112 height 15
type input "0.1"
click at [382, 216] on div "Довжина, см 100 Середнє значення по даній категорії - 9" at bounding box center [396, 235] width 118 height 41
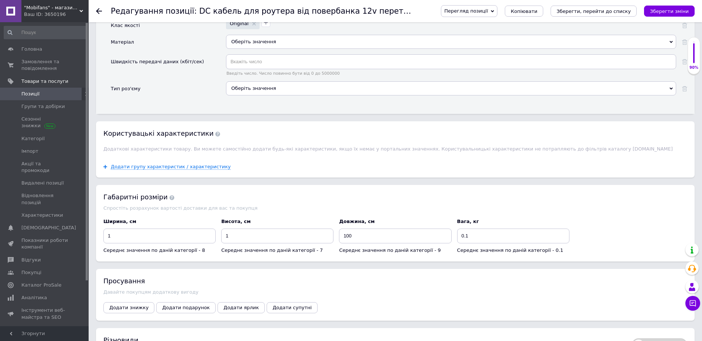
scroll to position [1016, 0]
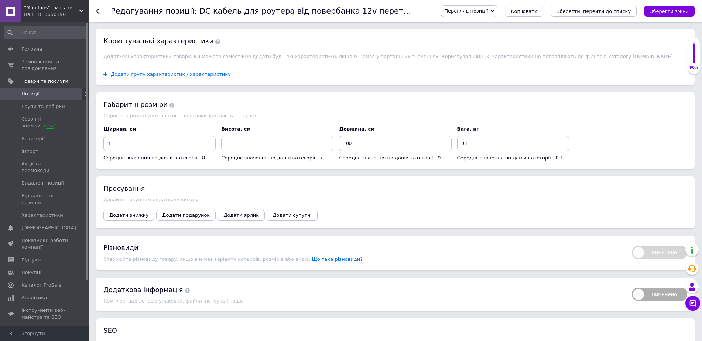
click at [224, 216] on span "Додати ярлик" at bounding box center [241, 215] width 35 height 6
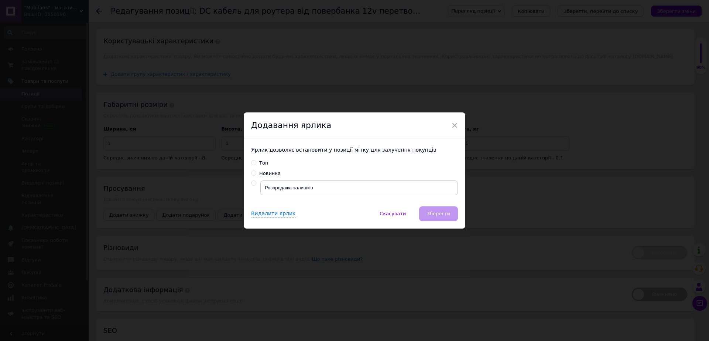
click at [262, 163] on div "Топ" at bounding box center [263, 163] width 9 height 7
click at [256, 163] on input "Топ" at bounding box center [253, 162] width 5 height 5
radio input "true"
click at [438, 218] on button "Зберегти" at bounding box center [438, 213] width 39 height 15
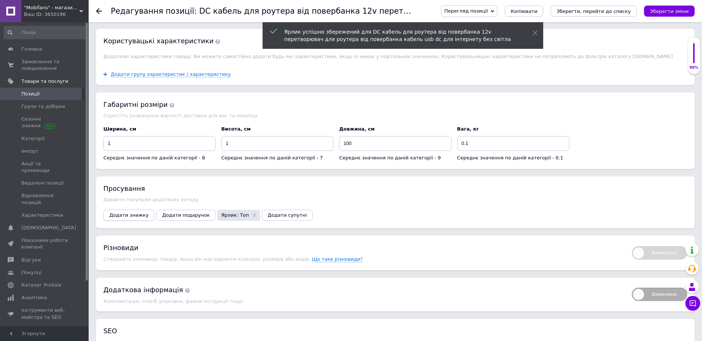
click at [126, 220] on button "Додати знижку" at bounding box center [128, 214] width 51 height 11
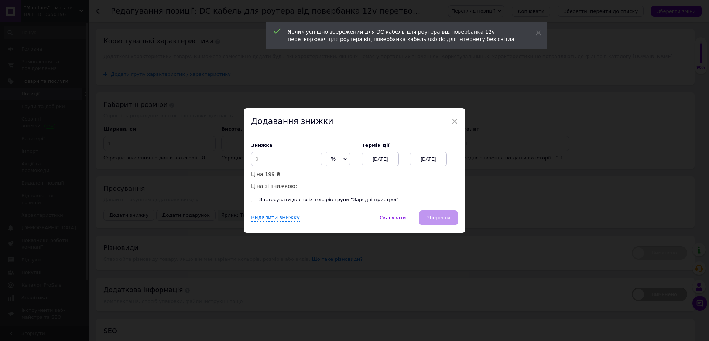
click at [429, 156] on div "[DATE]" at bounding box center [428, 158] width 37 height 15
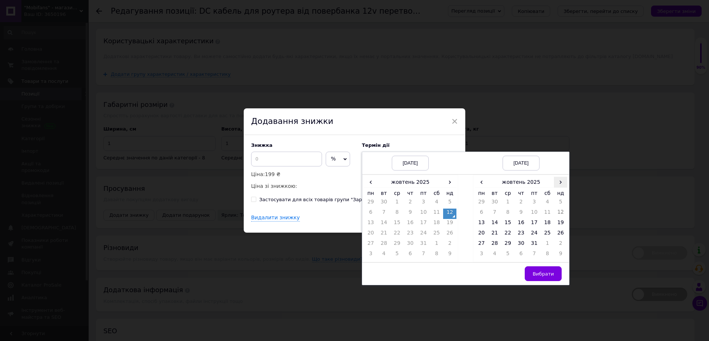
click at [558, 182] on span "›" at bounding box center [560, 182] width 13 height 11
click at [508, 245] on td "26" at bounding box center [507, 244] width 13 height 10
click at [545, 276] on span "Вибрати" at bounding box center [543, 274] width 21 height 6
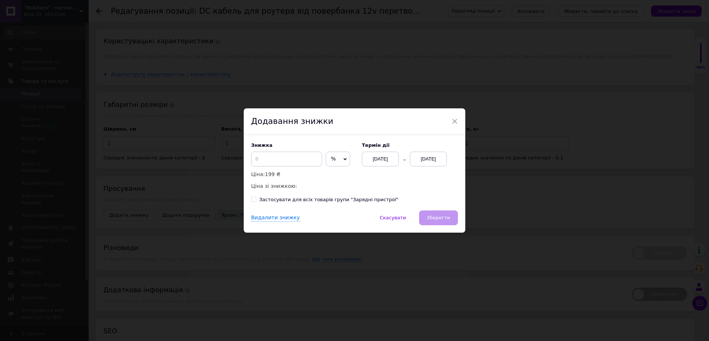
click at [332, 167] on div "Знижка % ₴ Ціна: 199 ₴ Ціна зі знижкою:" at bounding box center [302, 166] width 103 height 48
click at [336, 151] on div "Знижка % ₴ Ціна: 199 ₴ Ціна зі знижкою:" at bounding box center [302, 166] width 103 height 48
click at [336, 161] on span "%" at bounding box center [338, 158] width 24 height 15
click at [336, 173] on li "₴" at bounding box center [338, 174] width 24 height 10
click at [284, 166] on input at bounding box center [286, 158] width 71 height 15
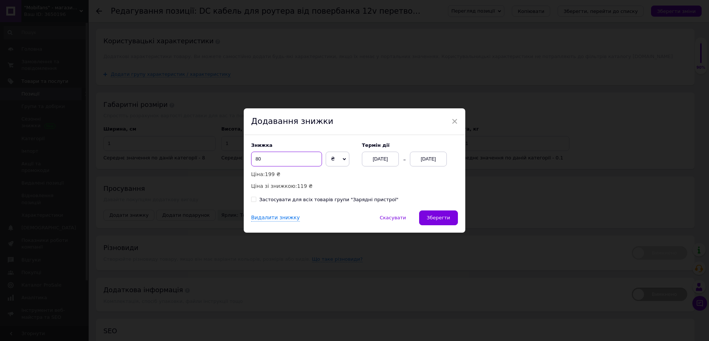
type input "8"
type input "90"
click at [451, 219] on button "Зберегти" at bounding box center [438, 217] width 39 height 15
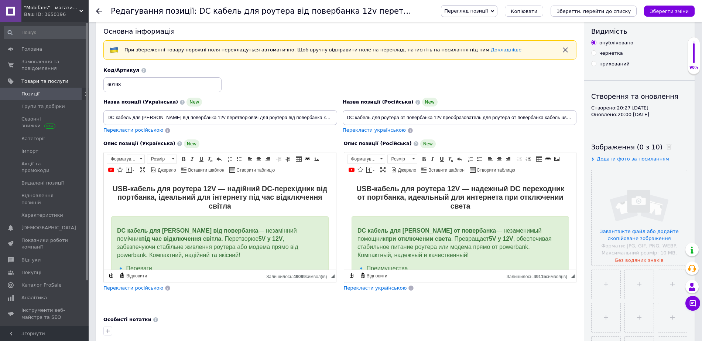
scroll to position [0, 0]
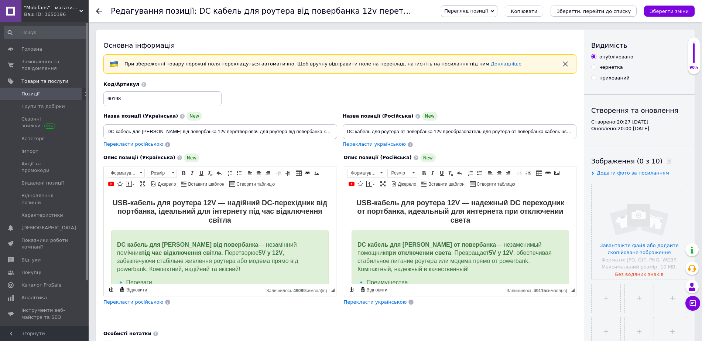
click at [658, 4] on div "Перегляд позиції Зберегти та переглянути на сайті Зберегти та переглянути на ма…" at bounding box center [560, 11] width 269 height 22
click at [661, 11] on icon "Зберегти зміни" at bounding box center [669, 11] width 39 height 6
click at [630, 219] on input "file" at bounding box center [639, 231] width 95 height 95
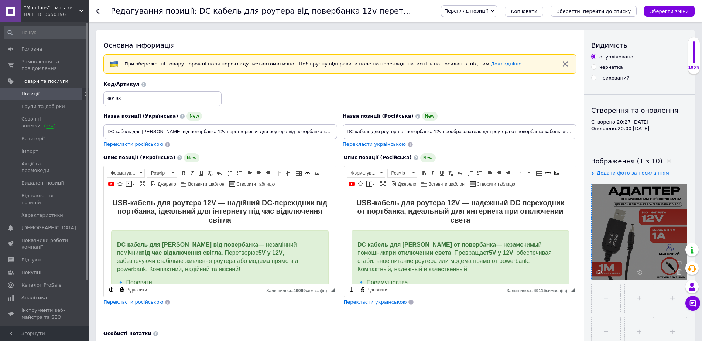
scroll to position [92, 0]
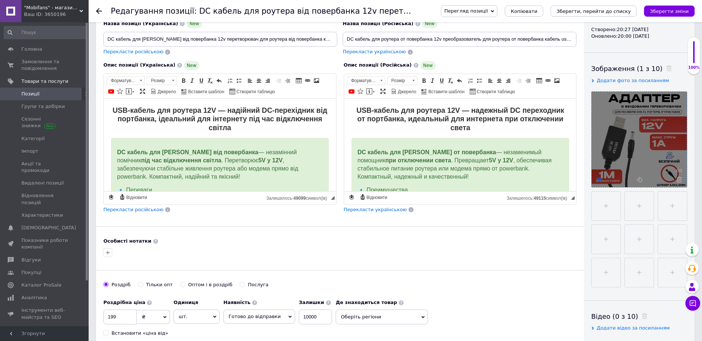
click at [601, 181] on icon at bounding box center [600, 180] width 6 height 6
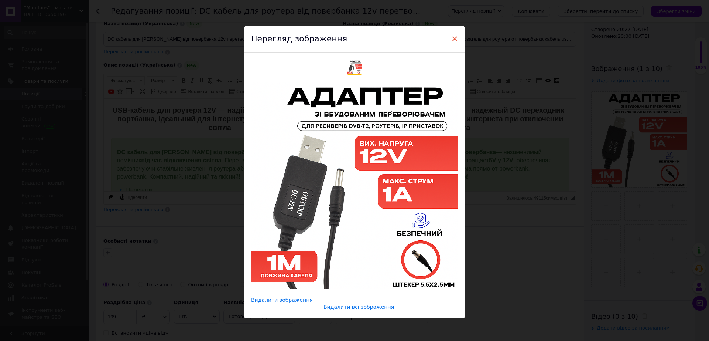
click at [455, 37] on span "×" at bounding box center [454, 39] width 7 height 13
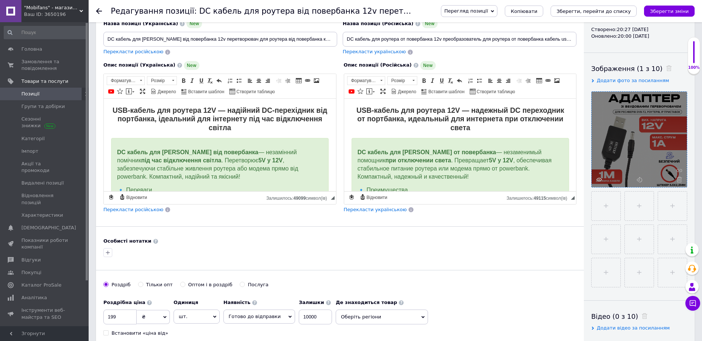
click at [681, 179] on icon at bounding box center [680, 180] width 6 height 6
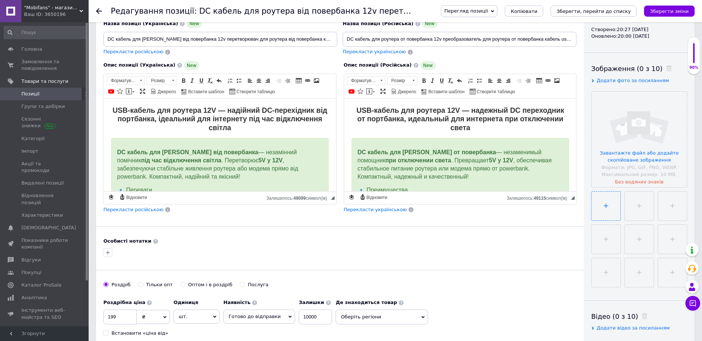
click at [606, 208] on input "file" at bounding box center [606, 205] width 29 height 29
type input "C:\fakepath\ChatGPT Image 12 окт. 2025 г., 20_50_38.png"
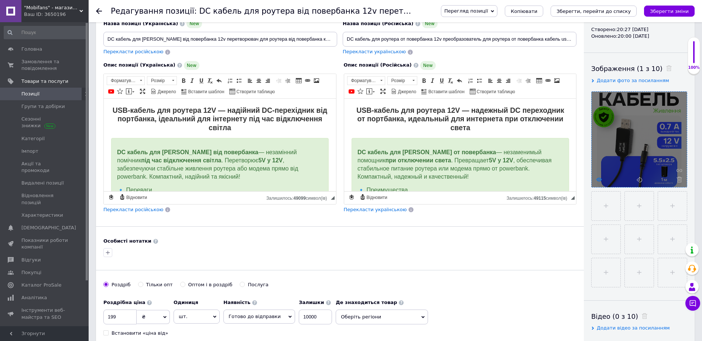
click at [599, 178] on icon at bounding box center [600, 180] width 6 height 6
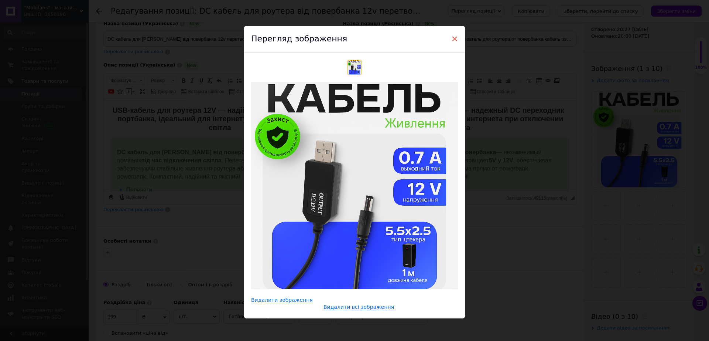
click at [454, 37] on span "×" at bounding box center [454, 39] width 7 height 13
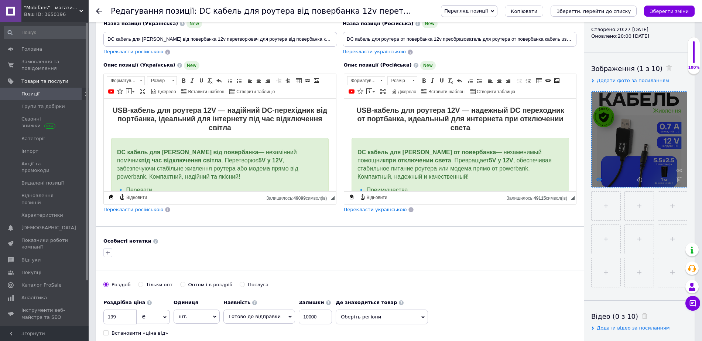
click at [597, 179] on use at bounding box center [600, 179] width 6 height 4
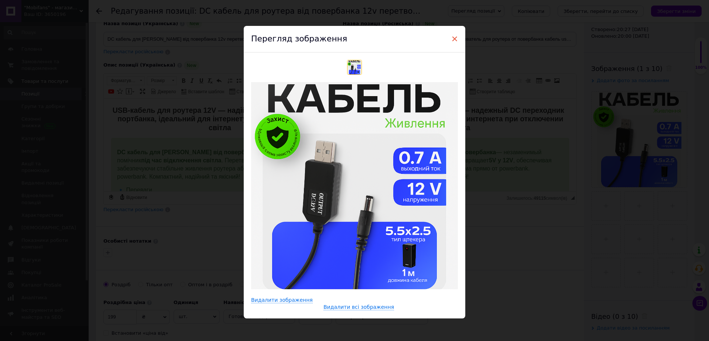
click at [451, 38] on span "×" at bounding box center [454, 39] width 7 height 13
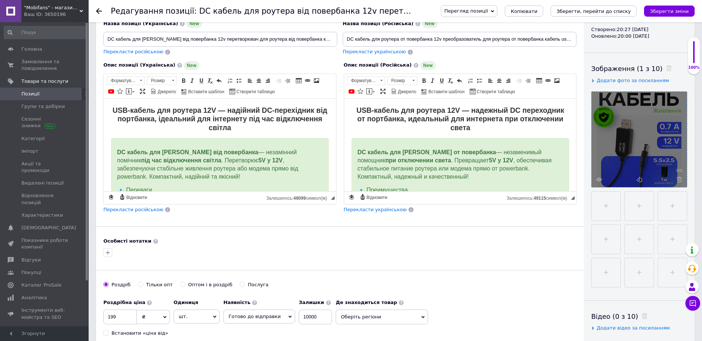
click at [680, 180] on icon at bounding box center [680, 180] width 6 height 6
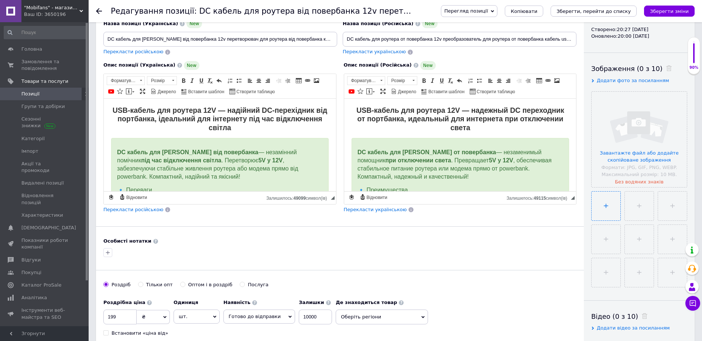
click at [595, 204] on input "file" at bounding box center [606, 205] width 29 height 29
type input "C:\fakepath\ChatGPT Image 12 окт. 2025 г., 20_43_29.png"
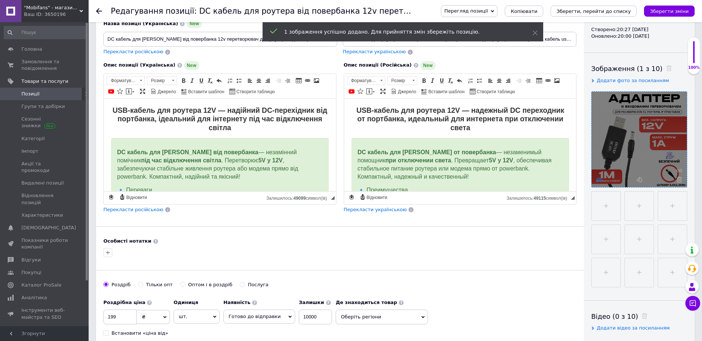
click at [598, 178] on icon at bounding box center [600, 180] width 6 height 6
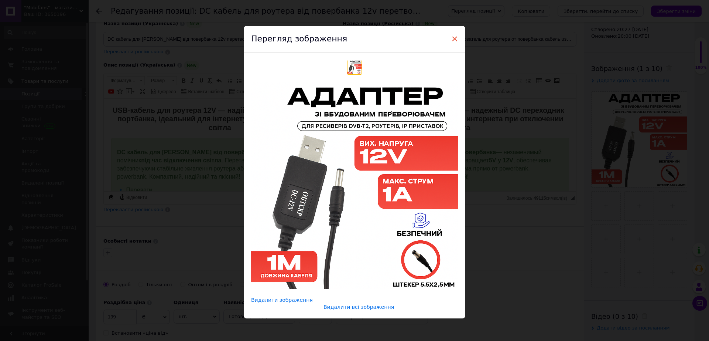
click at [454, 37] on span "×" at bounding box center [454, 39] width 7 height 13
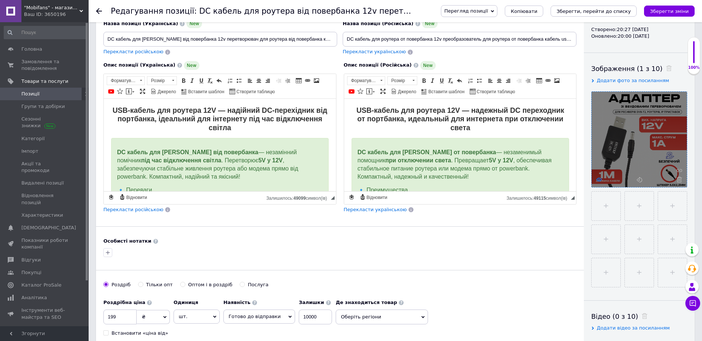
click at [598, 178] on icon at bounding box center [600, 180] width 6 height 6
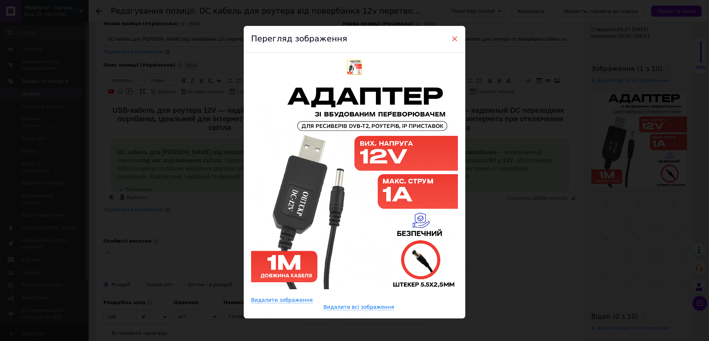
click at [455, 38] on span "×" at bounding box center [454, 39] width 7 height 13
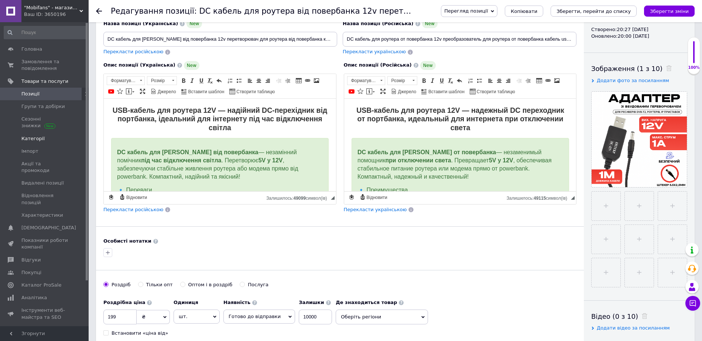
scroll to position [0, 0]
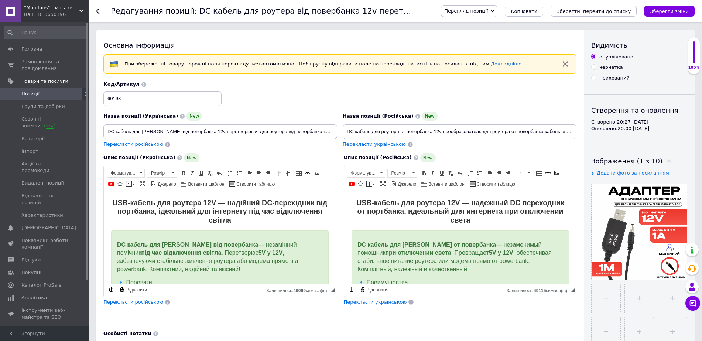
click at [676, 10] on icon "Зберегти зміни" at bounding box center [669, 11] width 39 height 6
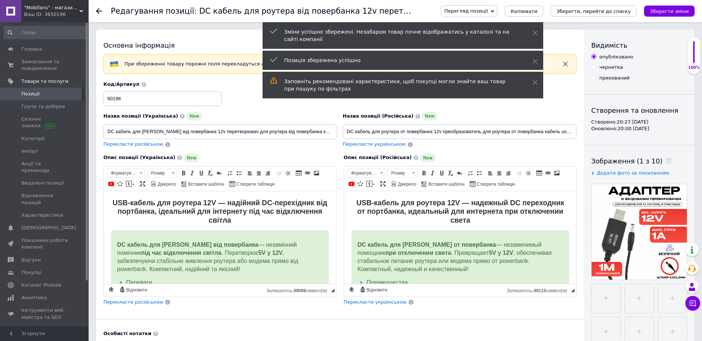
click at [28, 95] on span "Позиції" at bounding box center [30, 94] width 18 height 7
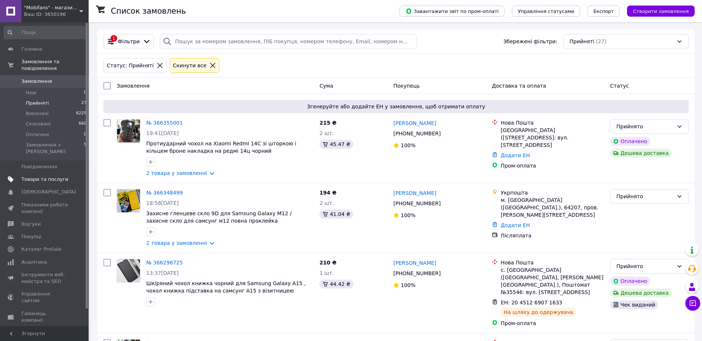
click at [50, 176] on span "Товари та послуги" at bounding box center [44, 179] width 47 height 7
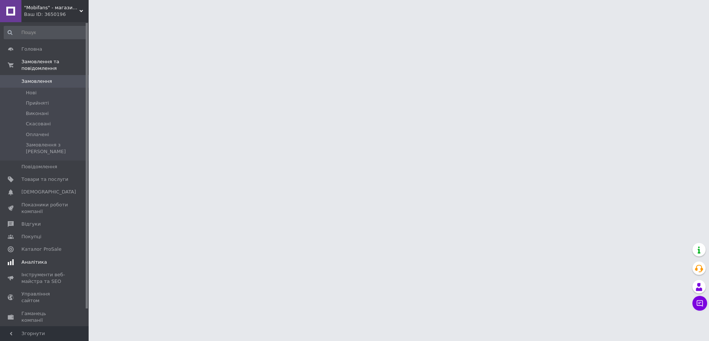
click at [59, 259] on span "Аналітика" at bounding box center [44, 262] width 47 height 7
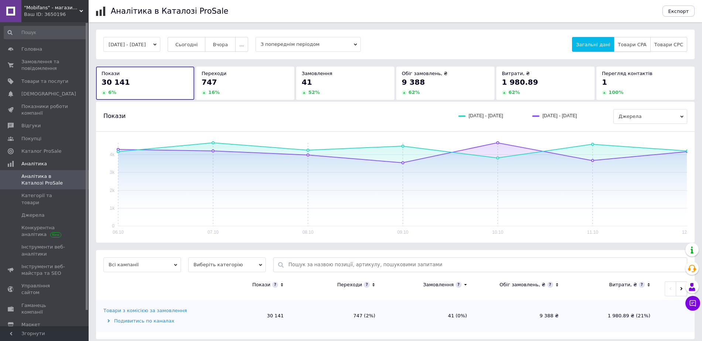
click at [644, 45] on span "Товари CPA" at bounding box center [632, 45] width 28 height 6
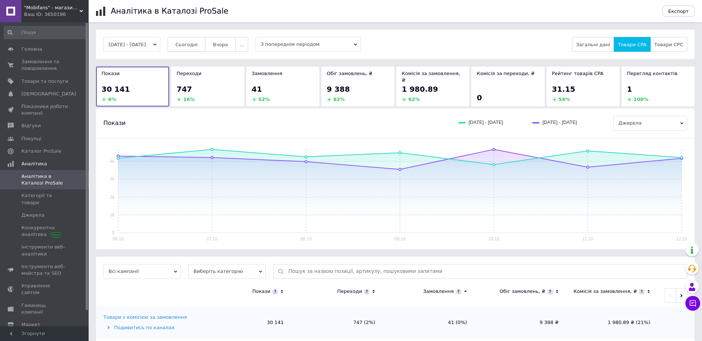
click at [198, 47] on span "Сьогодні" at bounding box center [186, 45] width 23 height 6
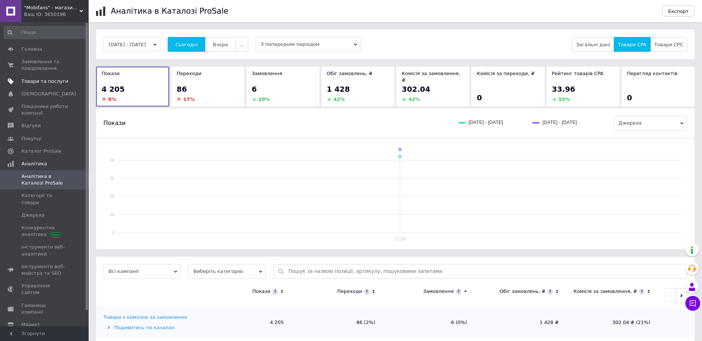
click at [37, 82] on span "Товари та послуги" at bounding box center [44, 81] width 47 height 7
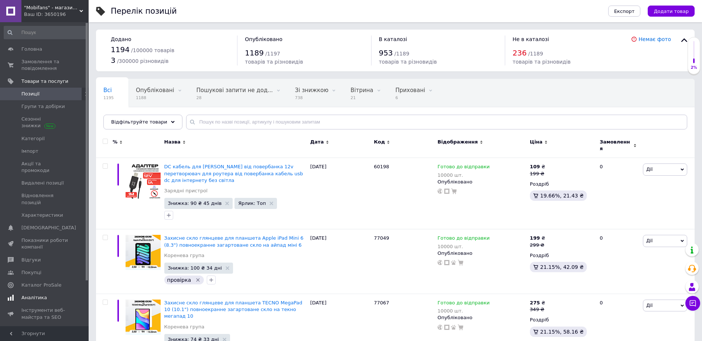
click at [50, 291] on link "Аналітика" at bounding box center [45, 297] width 91 height 13
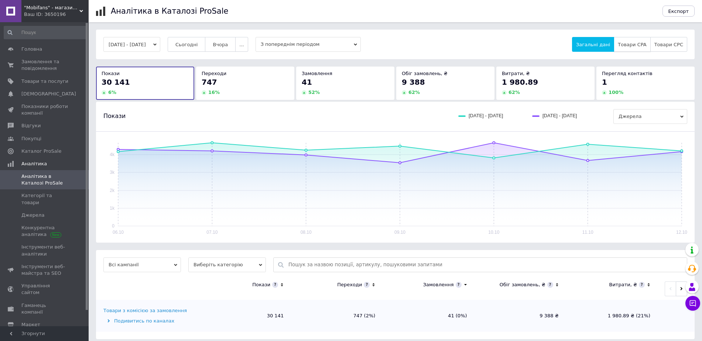
click at [633, 48] on button "Товари CPA" at bounding box center [632, 44] width 37 height 15
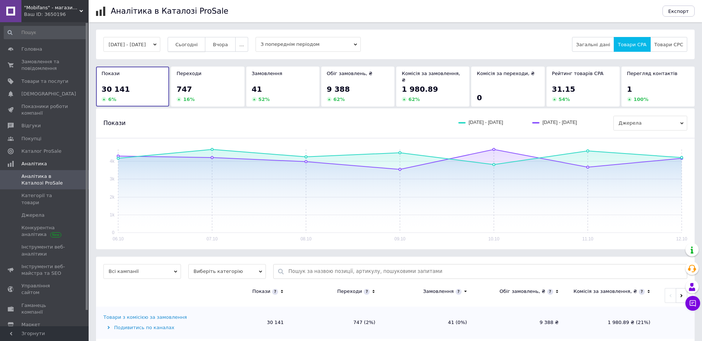
click at [184, 50] on button "Сьогодні" at bounding box center [187, 44] width 38 height 15
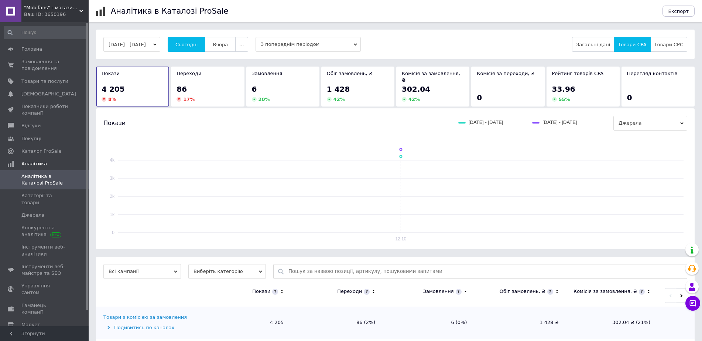
scroll to position [6, 0]
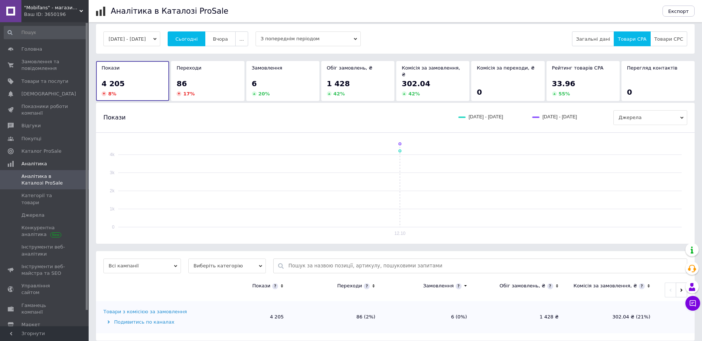
click at [150, 308] on div "Товари з комісією за замовлення" at bounding box center [144, 311] width 83 height 7
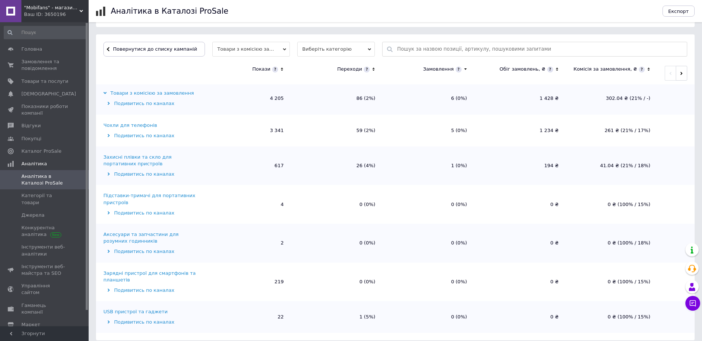
scroll to position [0, 0]
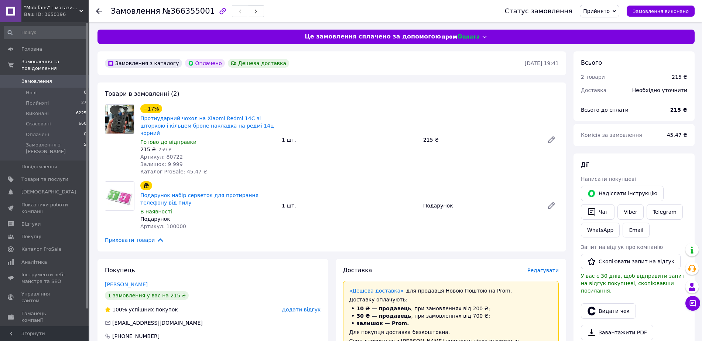
click at [174, 154] on span "Артикул: 80722" at bounding box center [161, 157] width 42 height 6
copy span "80722"
click at [40, 259] on span "Аналітика" at bounding box center [33, 262] width 25 height 7
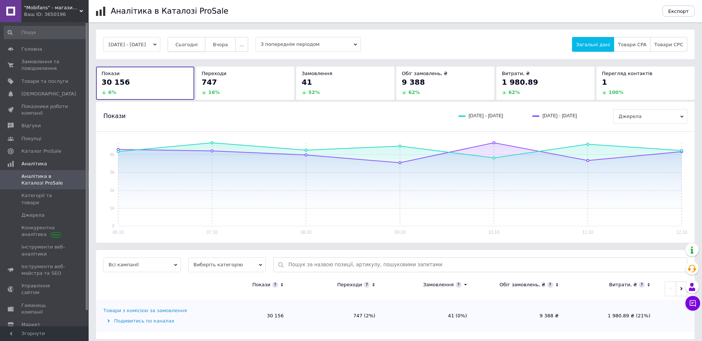
click at [191, 48] on button "Сьогодні" at bounding box center [187, 44] width 38 height 15
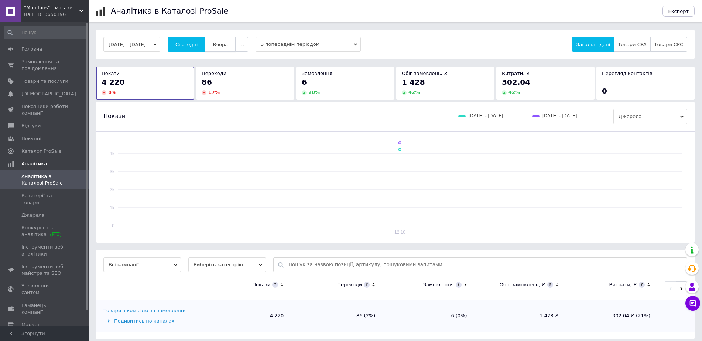
click at [236, 40] on button "Вчора" at bounding box center [220, 44] width 31 height 15
click at [641, 50] on button "Товари CPA" at bounding box center [632, 44] width 37 height 15
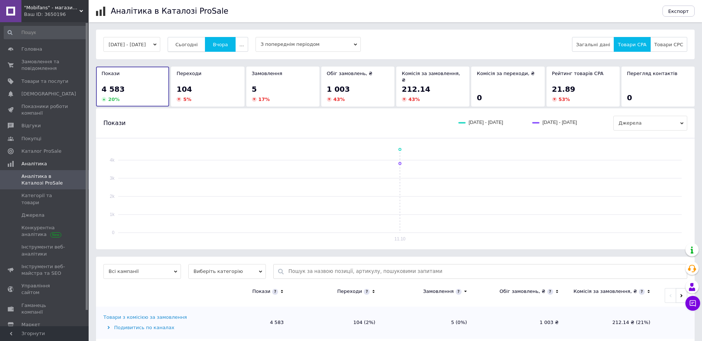
click at [190, 45] on span "Сьогодні" at bounding box center [186, 45] width 23 height 6
click at [221, 46] on button "Вчора" at bounding box center [220, 44] width 31 height 15
click at [185, 48] on button "Сьогодні" at bounding box center [187, 44] width 38 height 15
